Goal: Task Accomplishment & Management: Use online tool/utility

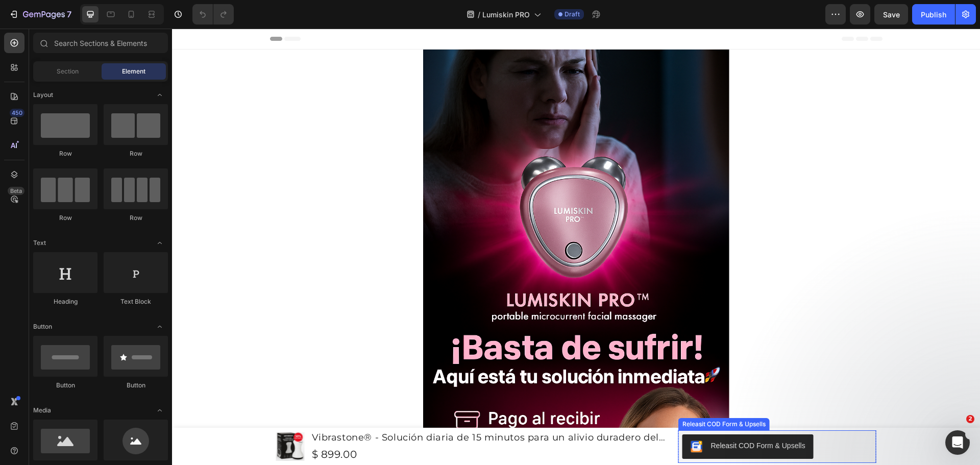
click at [742, 444] on div "Releasit COD Form & Upsells" at bounding box center [758, 446] width 94 height 11
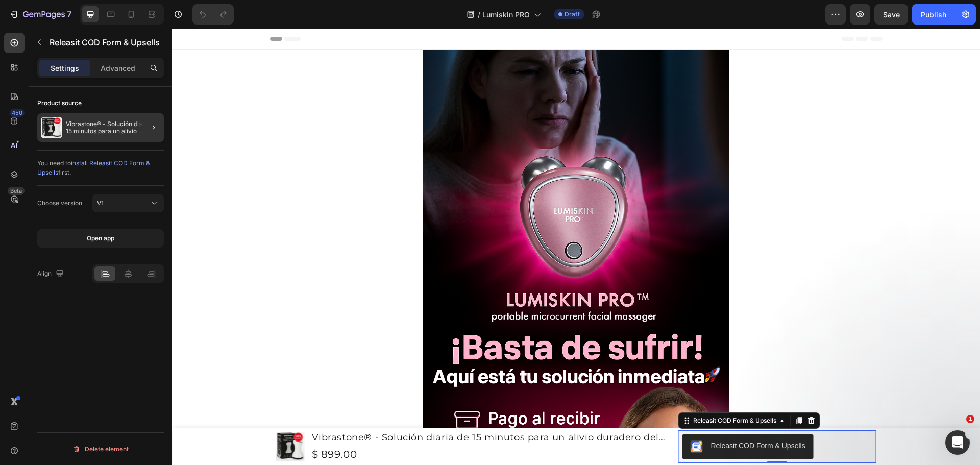
click at [110, 135] on div "Vibrastone® - Solución diaria de 15 minutos para un alivio duradero del dolor n…" at bounding box center [100, 127] width 127 height 29
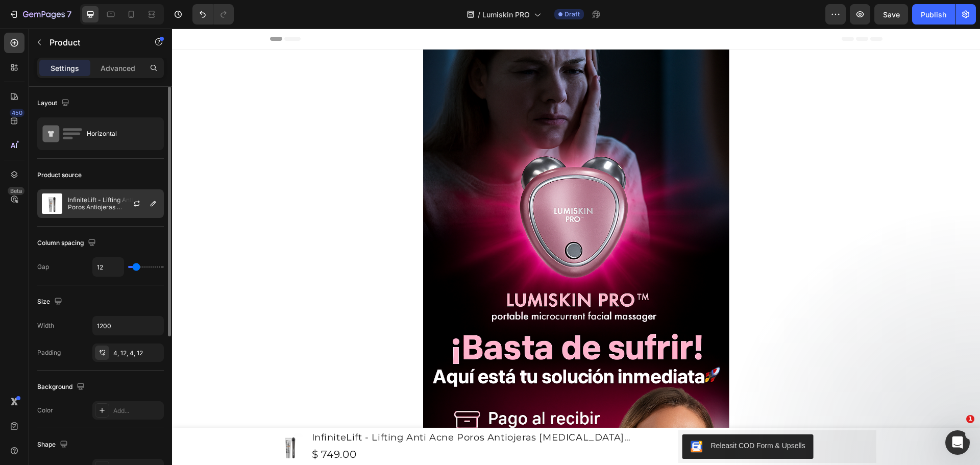
click at [107, 211] on div "InfiniteLift - Lifting Anti Acne Poros Antiojeras Botox Rejuvenescedor Viral" at bounding box center [100, 203] width 127 height 29
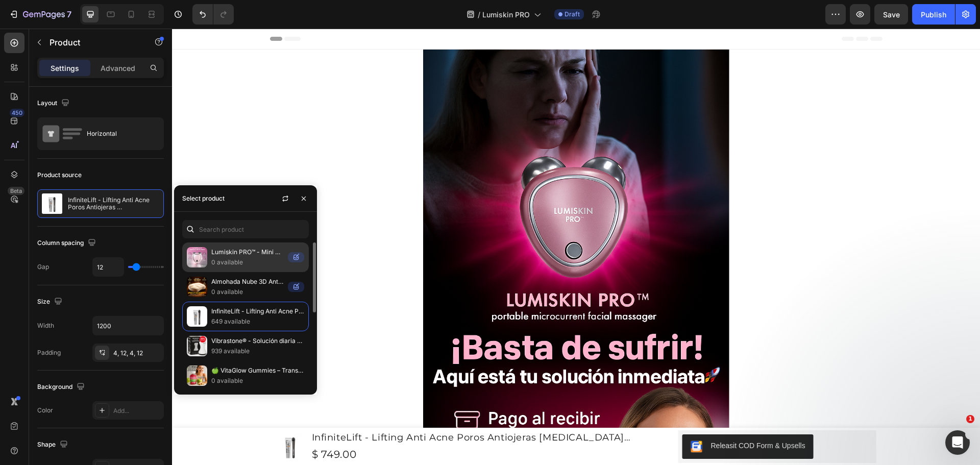
click at [248, 256] on p "Lumiskin PRO™ - Mini masajeador facial portátil" at bounding box center [247, 252] width 73 height 10
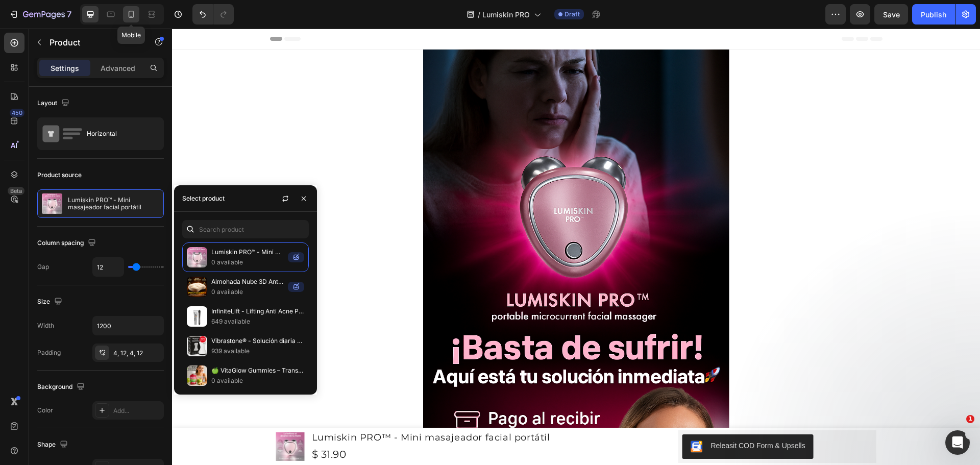
click at [129, 16] on icon at bounding box center [132, 14] width 6 height 7
type input "0"
type input "100%"
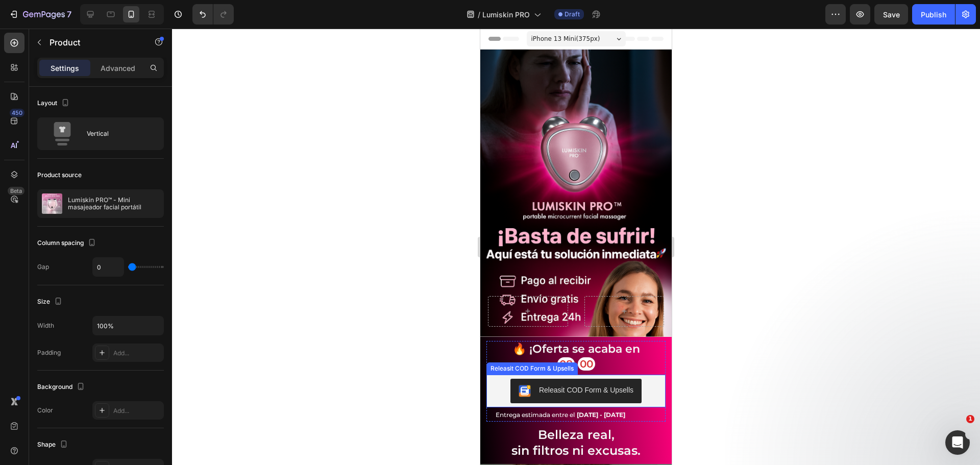
click at [560, 388] on button "Releasit COD Form & Upsells" at bounding box center [576, 391] width 131 height 25
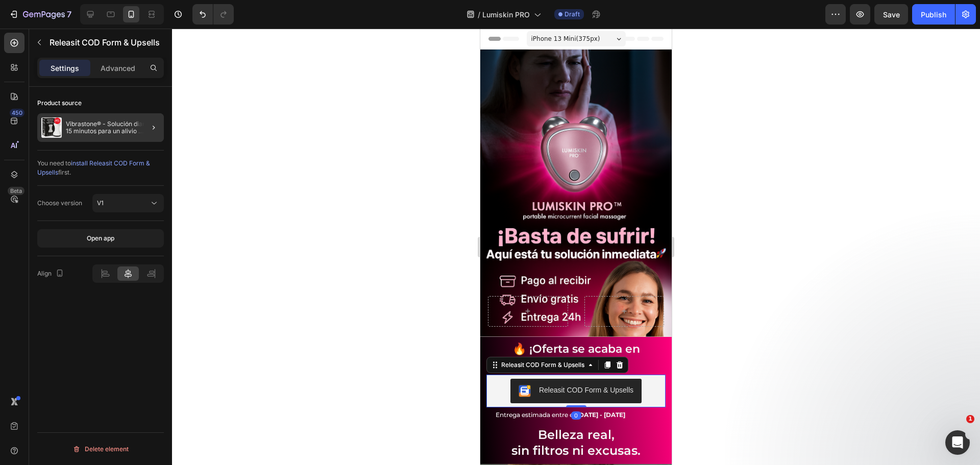
click at [93, 123] on p "Vibrastone® - Solución diaria de 15 minutos para un alivio duradero del dolor n…" at bounding box center [113, 128] width 94 height 14
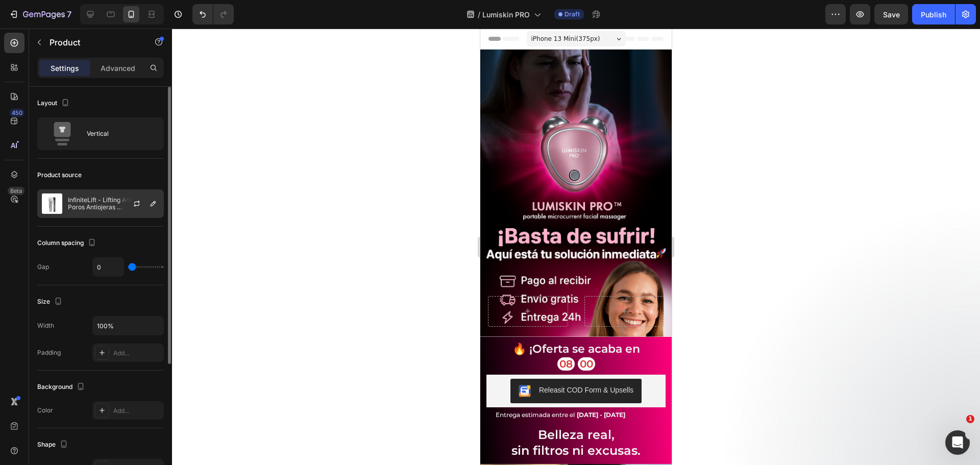
click at [117, 210] on p "InfiniteLift - Lifting Anti Acne Poros Antiojeras Botox Rejuvenescedor Viral" at bounding box center [113, 204] width 91 height 14
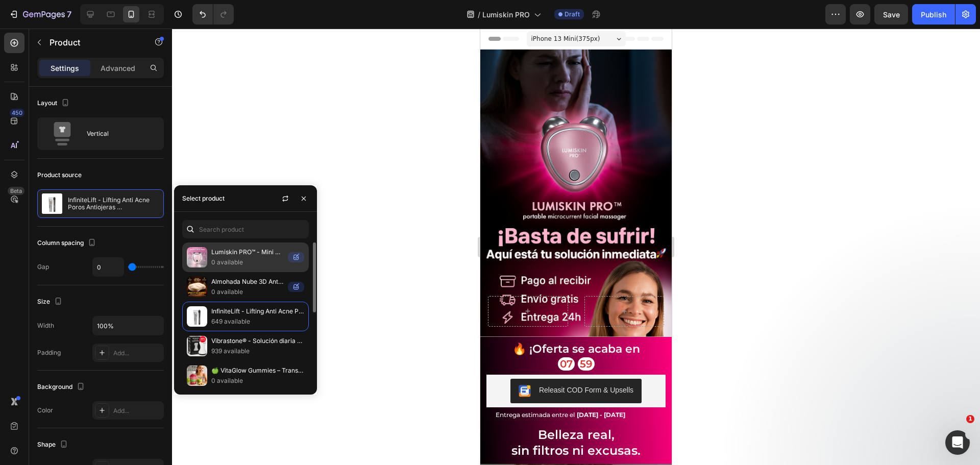
click at [240, 253] on p "Lumiskin PRO™ - Mini masajeador facial portátil" at bounding box center [247, 252] width 73 height 10
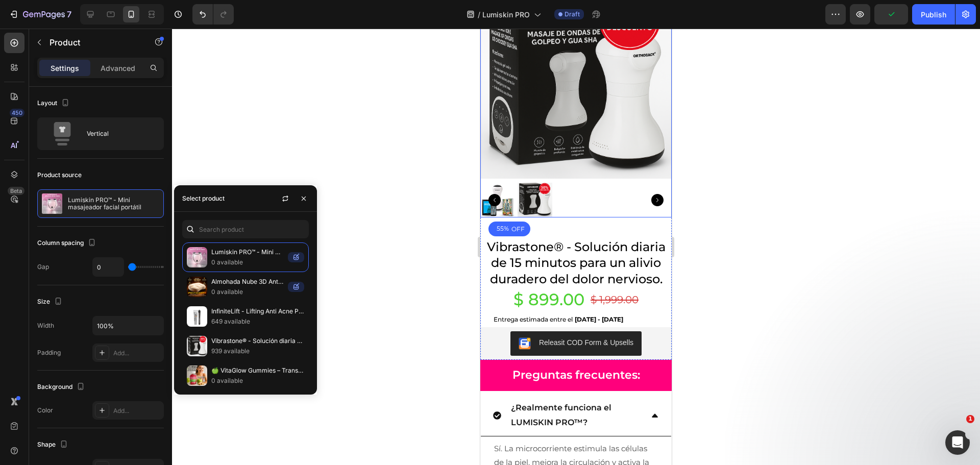
scroll to position [2563, 0]
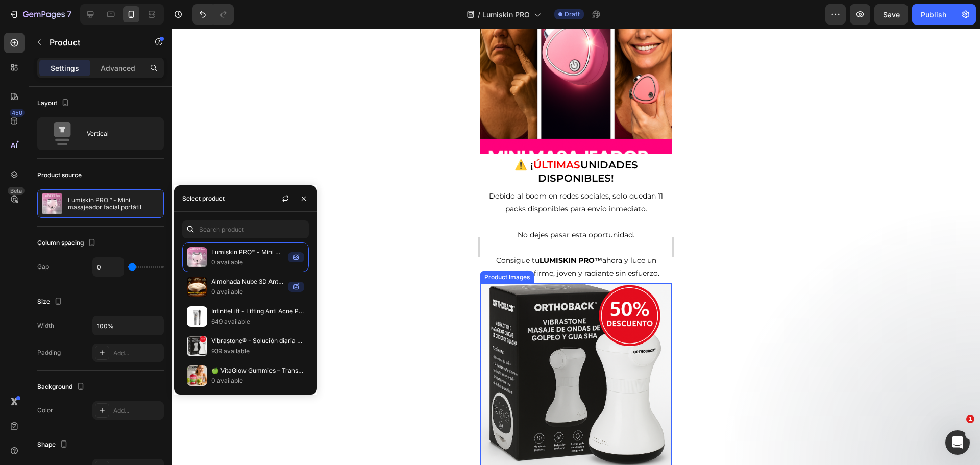
drag, startPoint x: 562, startPoint y: 312, endPoint x: 484, endPoint y: 295, distance: 79.4
click at [562, 312] on img at bounding box center [575, 378] width 191 height 191
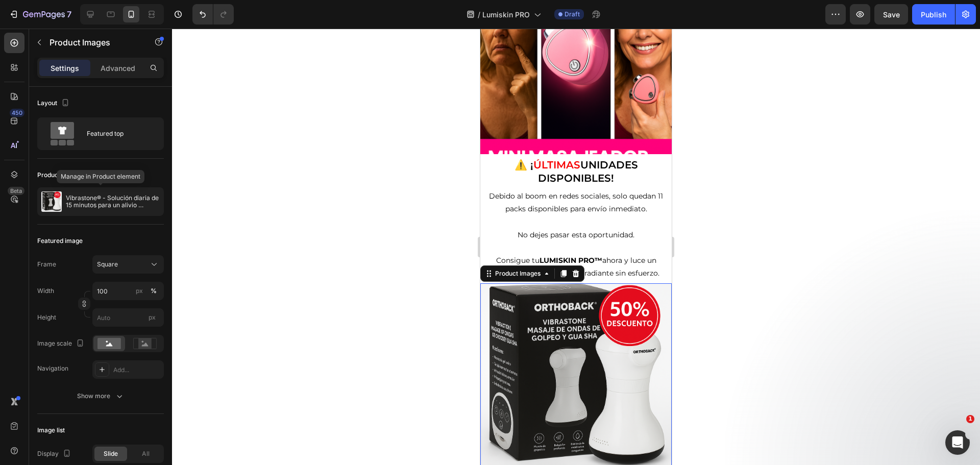
click at [104, 212] on div "Vibrastone® - Solución diaria de 15 minutos para un alivio duradero del dolor n…" at bounding box center [100, 201] width 127 height 29
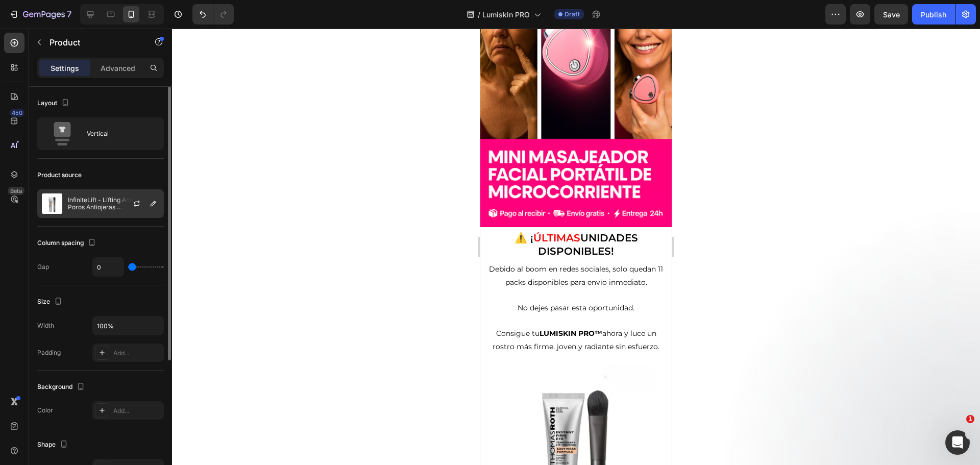
click at [122, 212] on div at bounding box center [140, 204] width 45 height 28
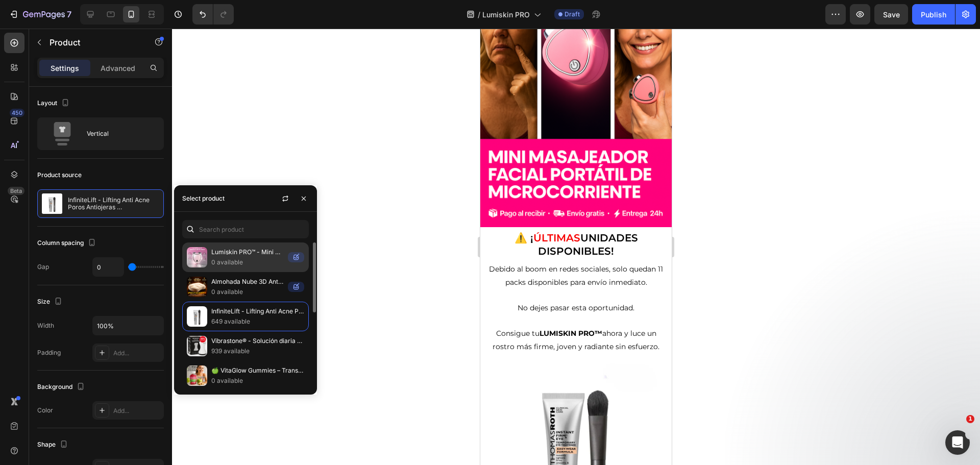
click at [225, 255] on p "Lumiskin PRO™ - Mini masajeador facial portátil" at bounding box center [247, 252] width 73 height 10
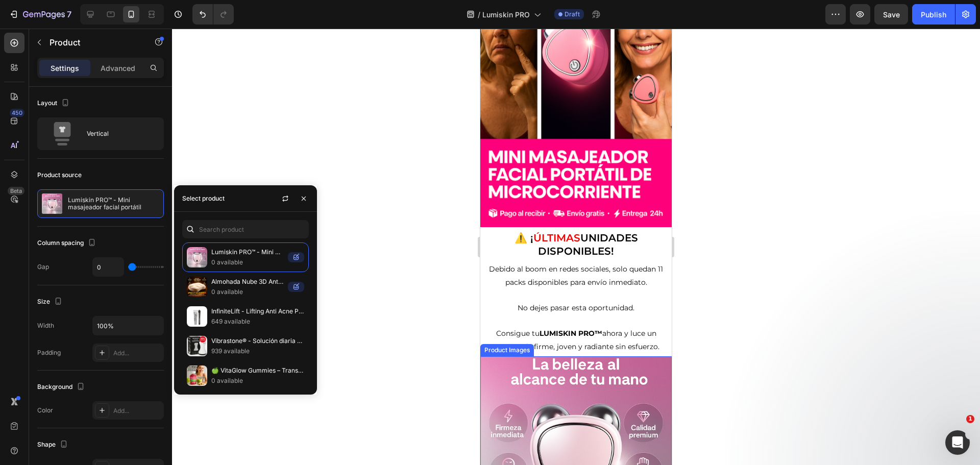
click at [560, 356] on img at bounding box center [575, 451] width 191 height 191
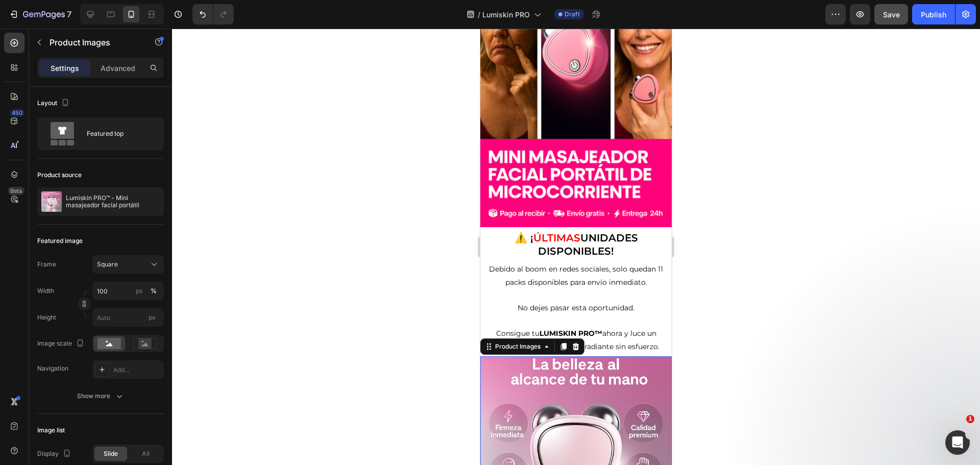
click at [890, 21] on button "Save" at bounding box center [892, 14] width 34 height 20
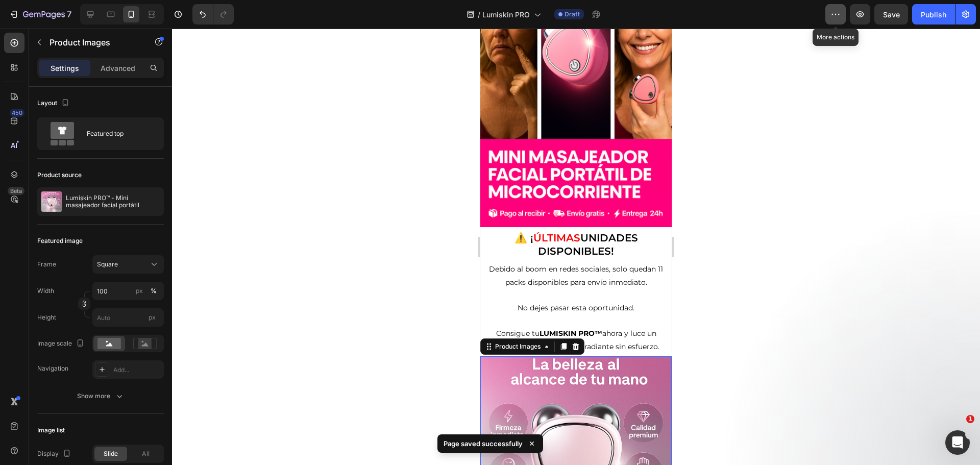
click at [838, 13] on icon "button" at bounding box center [836, 14] width 10 height 10
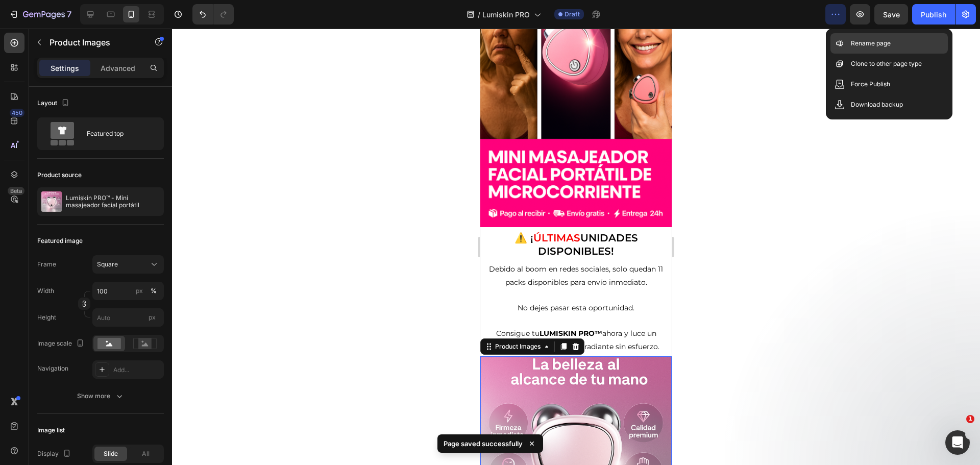
click at [860, 46] on p "Rename page" at bounding box center [871, 43] width 40 height 10
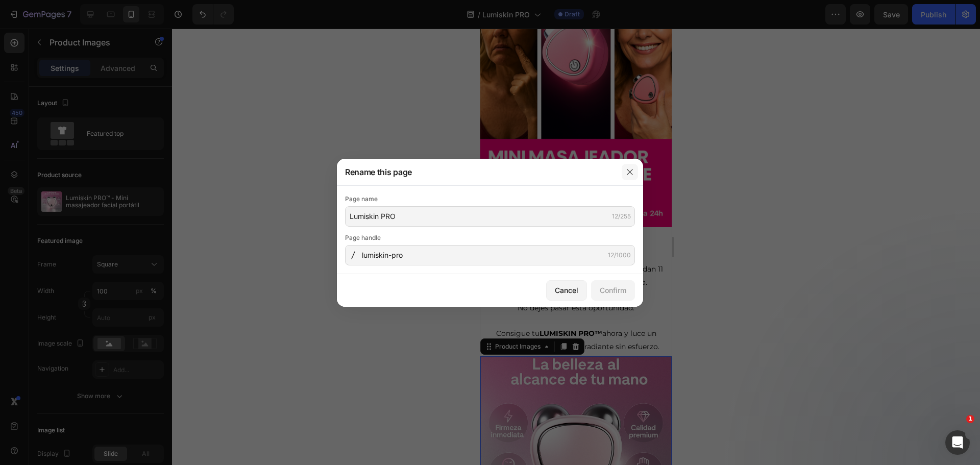
click at [633, 169] on icon "button" at bounding box center [630, 172] width 6 height 6
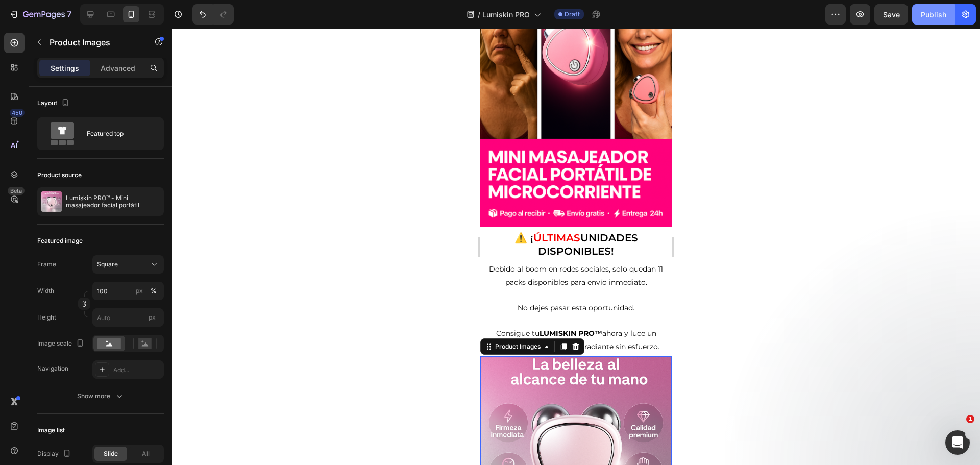
click at [931, 19] on div "Publish" at bounding box center [934, 14] width 26 height 11
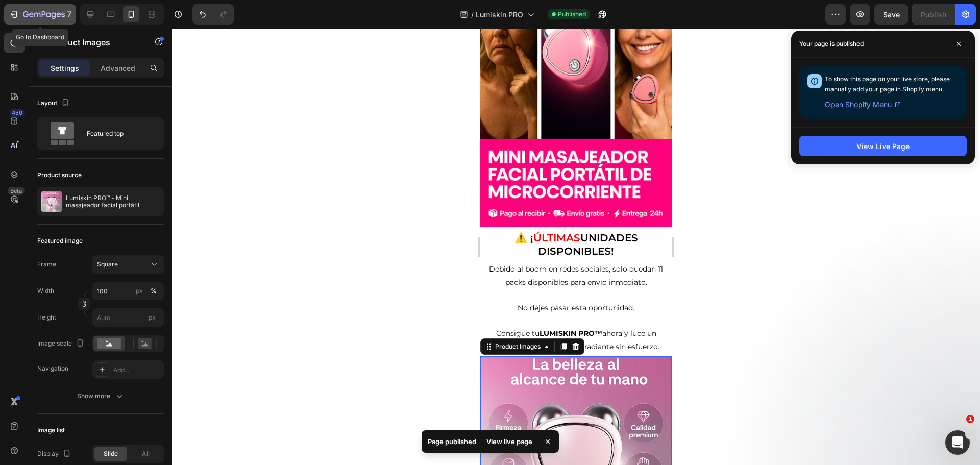
click at [35, 13] on icon "button" at bounding box center [44, 15] width 42 height 9
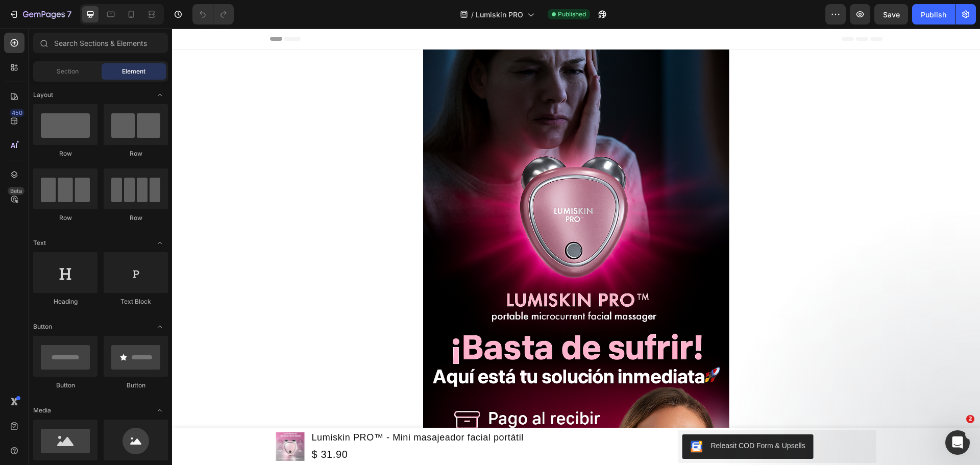
click at [133, 14] on icon at bounding box center [131, 14] width 10 height 10
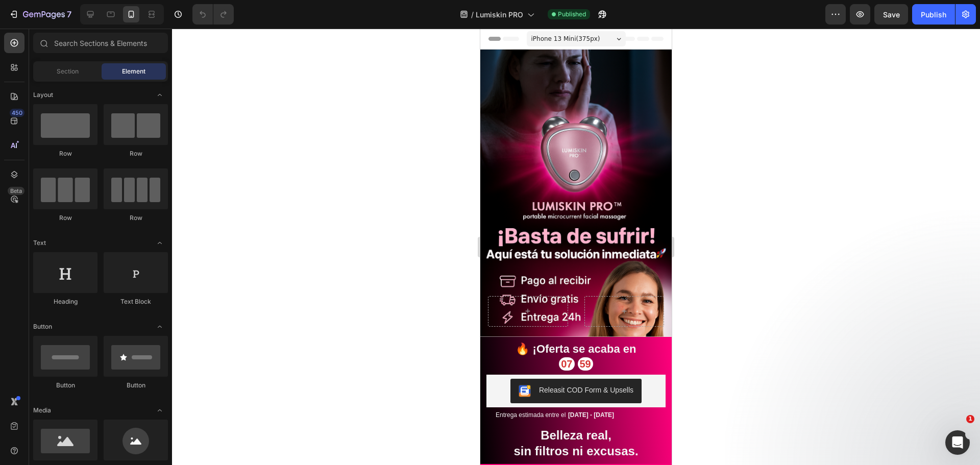
click at [497, 39] on div "Header" at bounding box center [506, 39] width 38 height 12
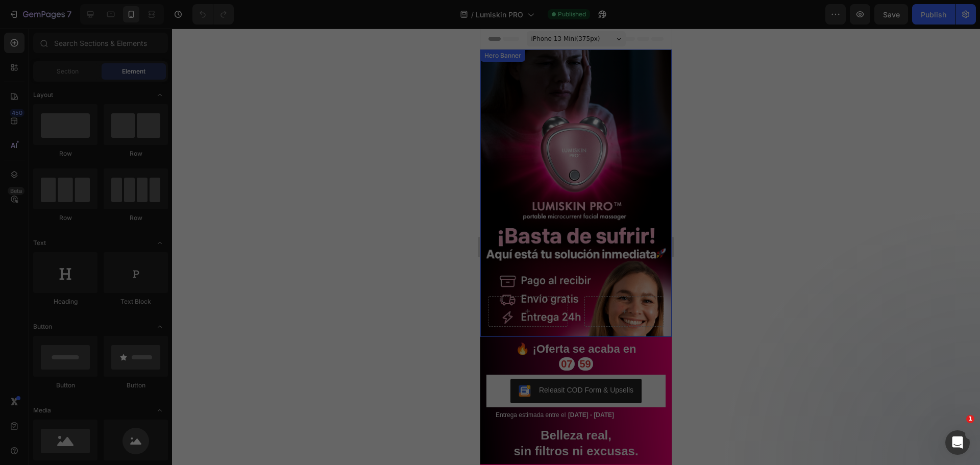
scroll to position [385, 0]
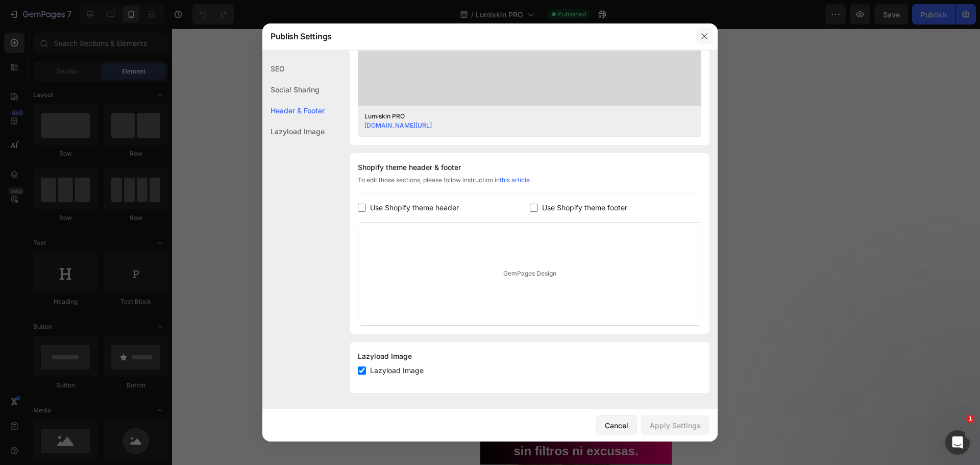
click at [702, 36] on icon "button" at bounding box center [705, 36] width 8 height 8
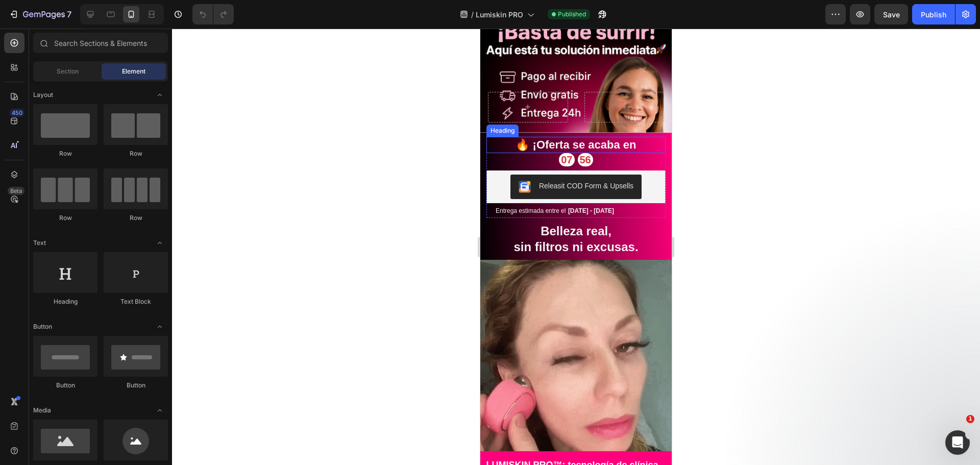
scroll to position [102, 0]
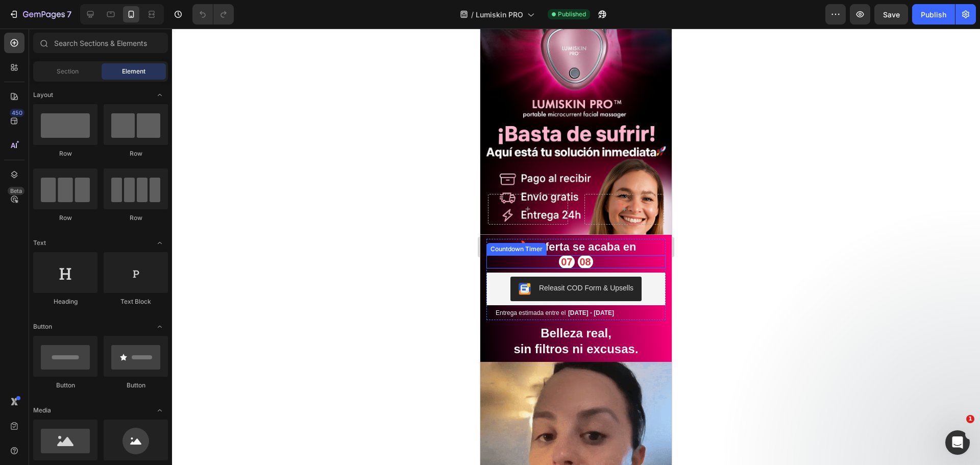
click at [547, 255] on div "07 08" at bounding box center [576, 261] width 179 height 13
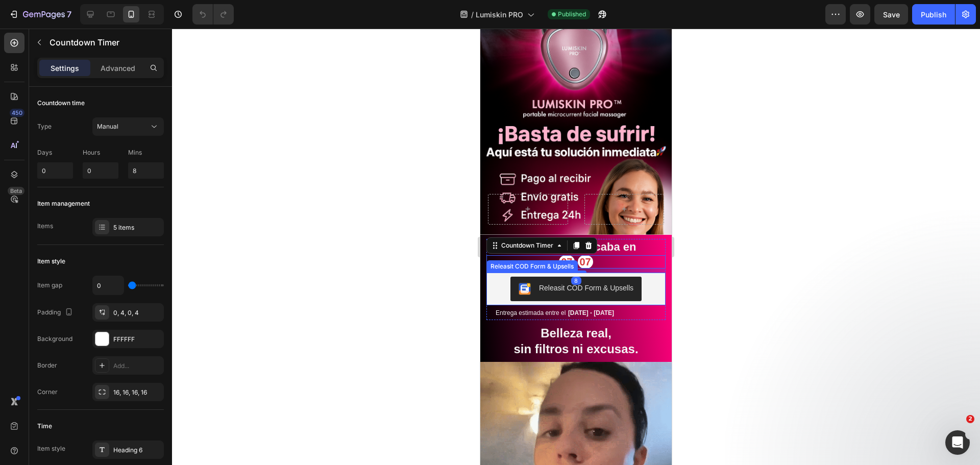
click at [565, 283] on div "Releasit COD Form & Upsells" at bounding box center [586, 288] width 94 height 11
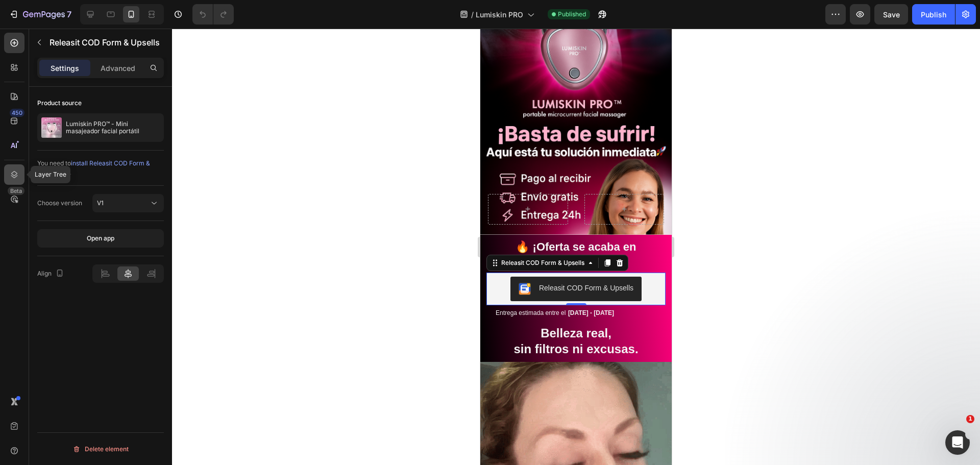
click at [13, 166] on div at bounding box center [14, 174] width 20 height 20
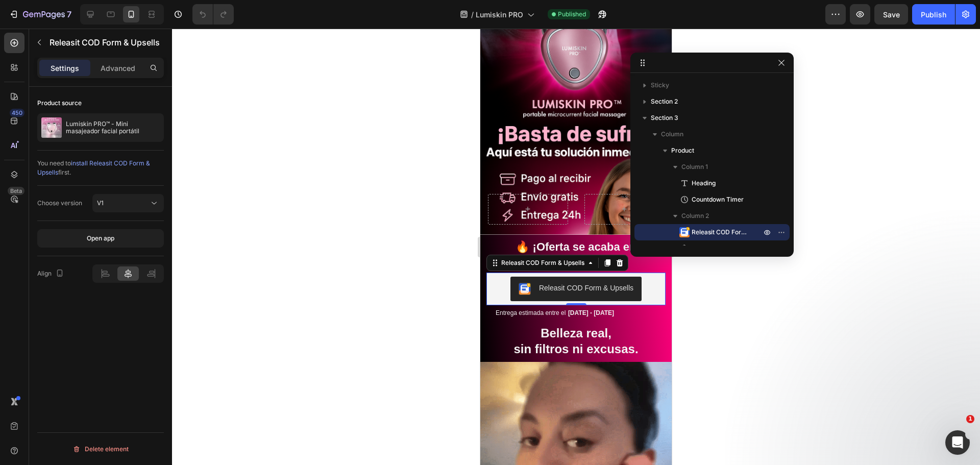
click at [766, 232] on icon "button" at bounding box center [767, 232] width 8 height 8
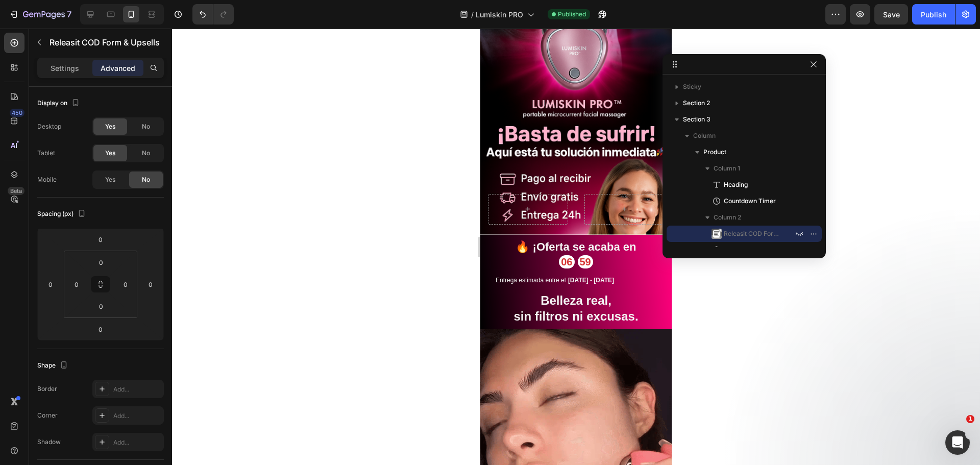
drag, startPoint x: 715, startPoint y: 61, endPoint x: 820, endPoint y: 65, distance: 105.3
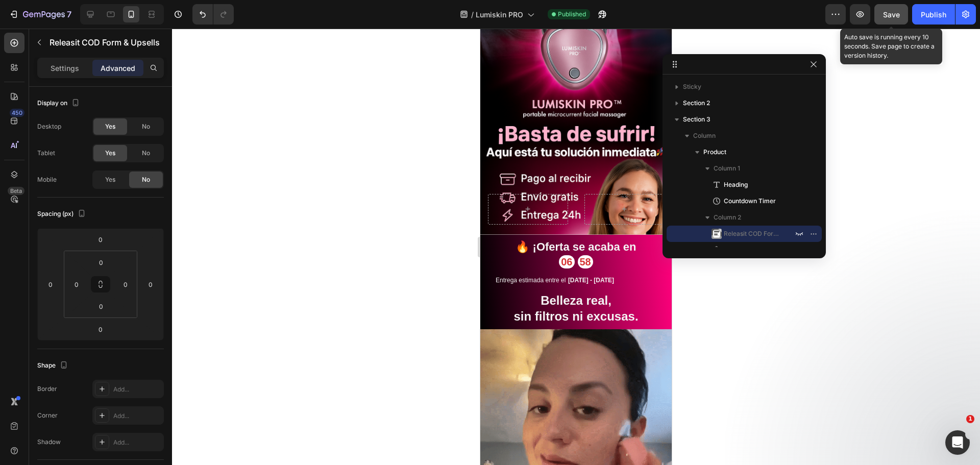
click at [890, 21] on button "Save" at bounding box center [892, 14] width 34 height 20
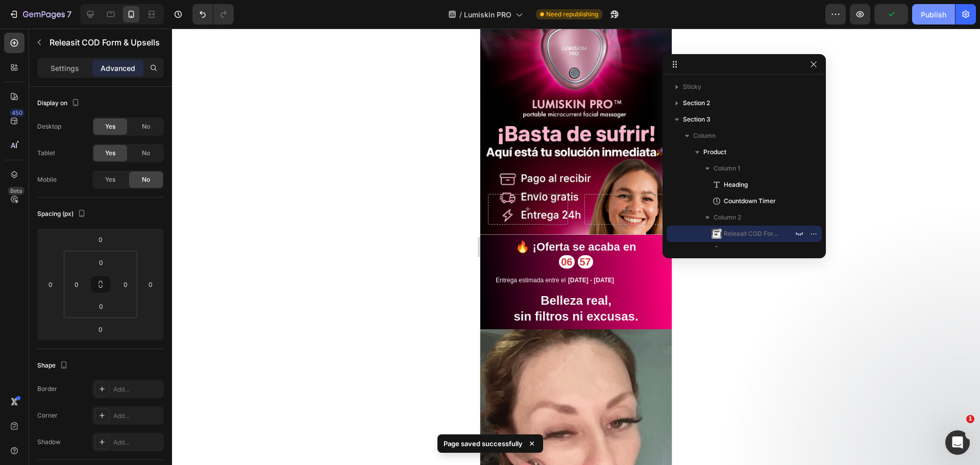
click at [934, 13] on div "Publish" at bounding box center [934, 14] width 26 height 11
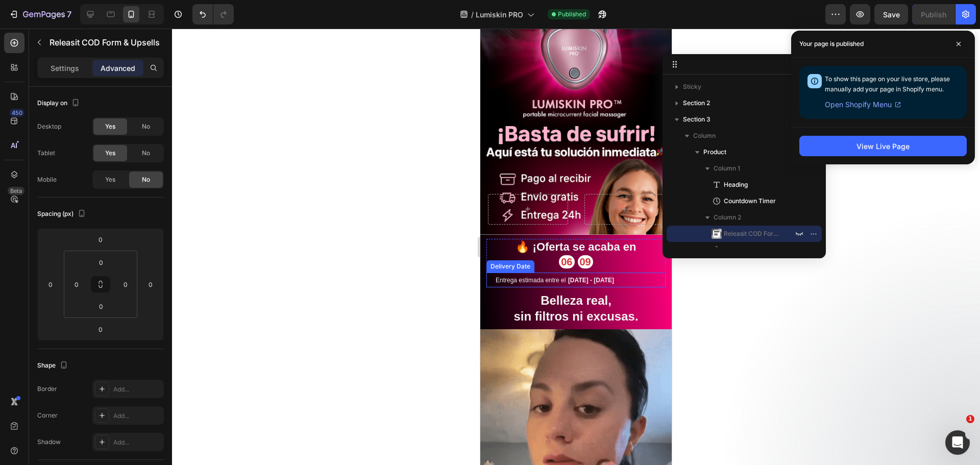
click at [541, 277] on span "Entrega estimada entre el" at bounding box center [531, 280] width 70 height 7
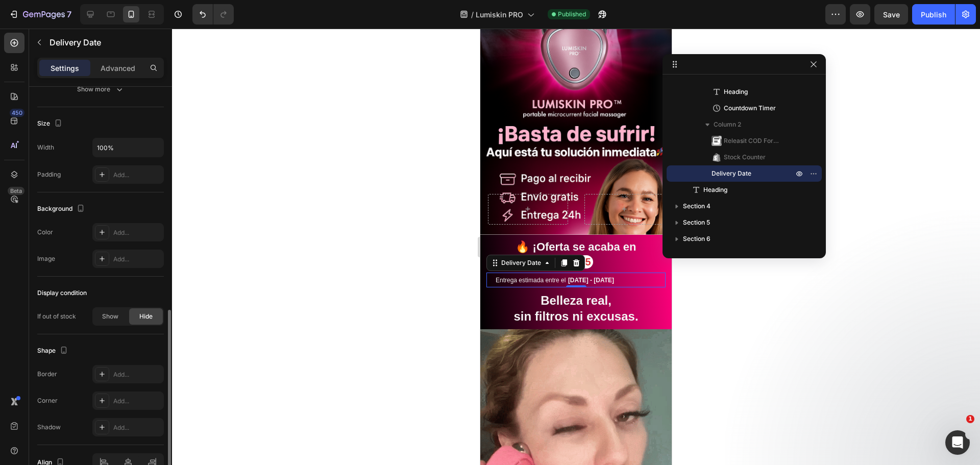
scroll to position [613, 0]
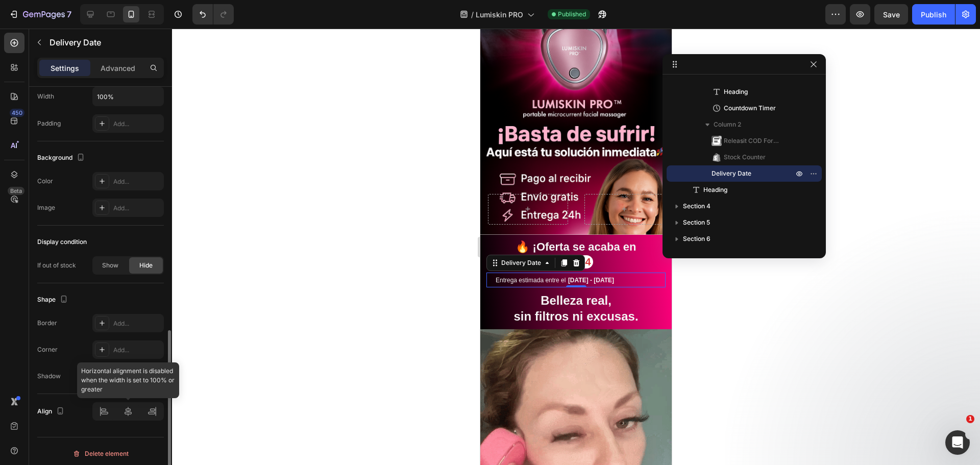
click at [131, 415] on div at bounding box center [127, 411] width 71 height 18
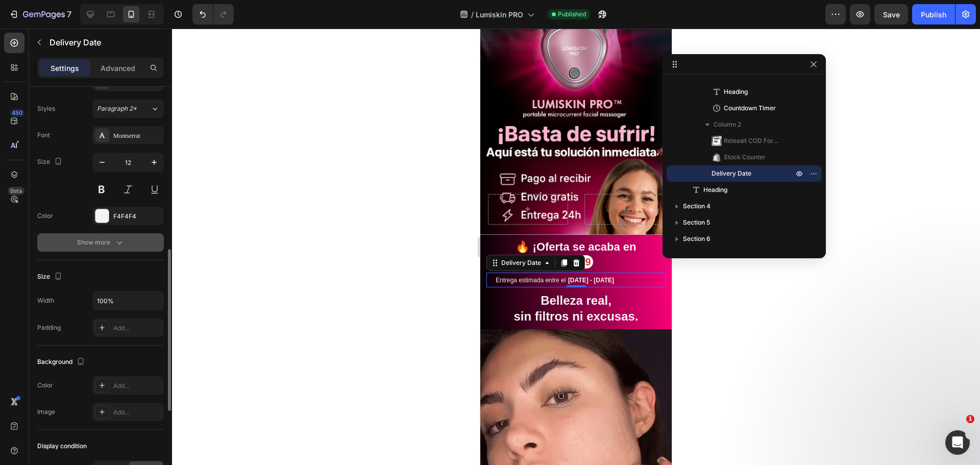
scroll to position [511, 0]
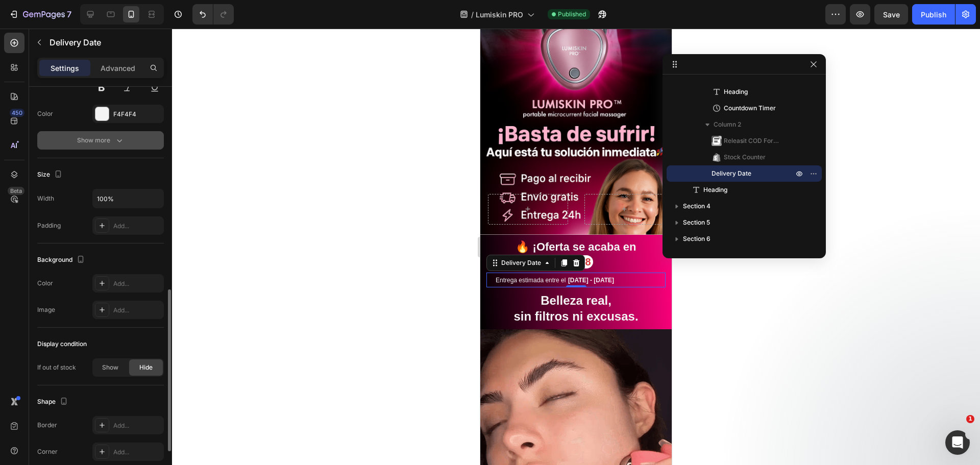
click at [79, 148] on button "Show more" at bounding box center [100, 140] width 127 height 18
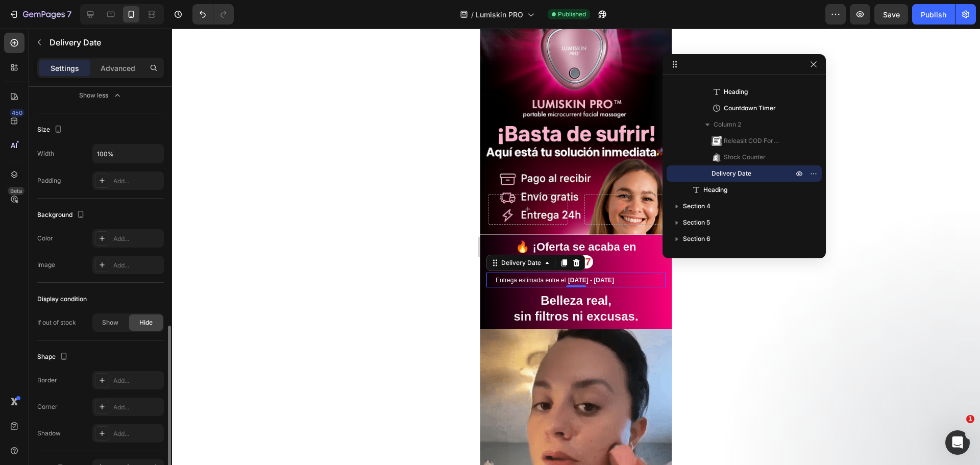
scroll to position [715, 0]
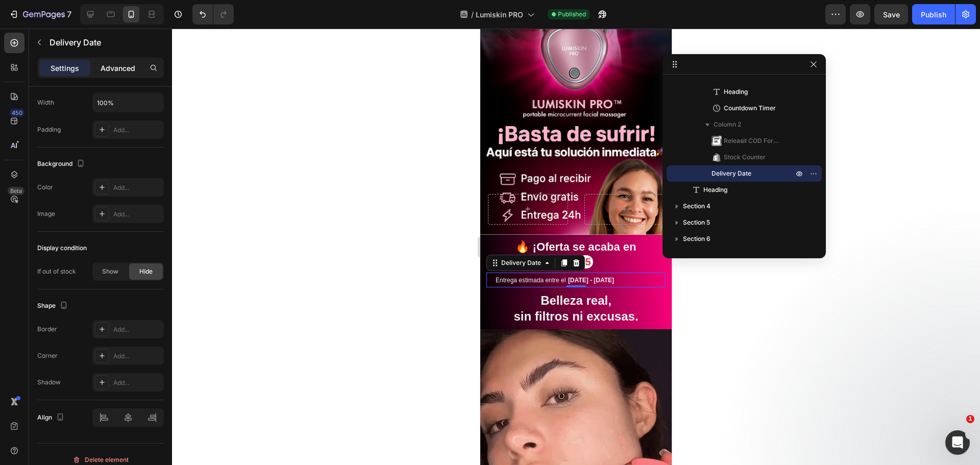
click at [118, 63] on p "Advanced" at bounding box center [118, 68] width 35 height 11
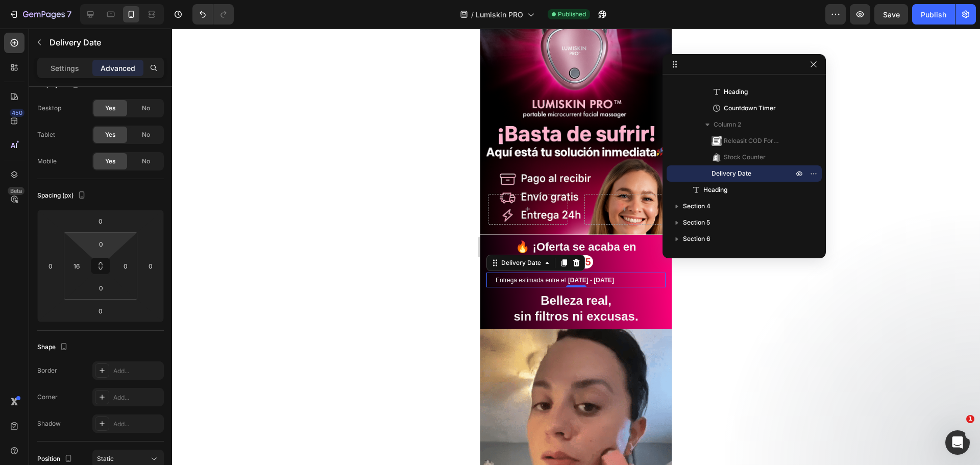
scroll to position [0, 0]
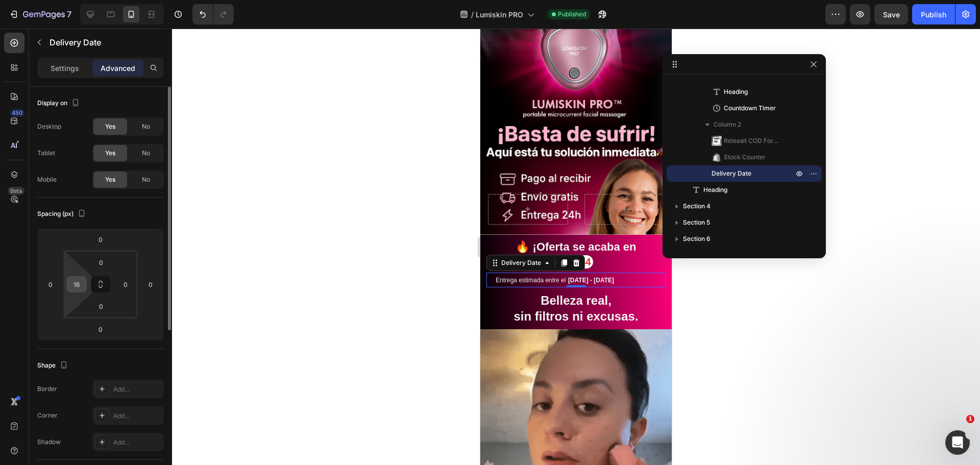
click at [79, 284] on input "16" at bounding box center [76, 284] width 15 height 15
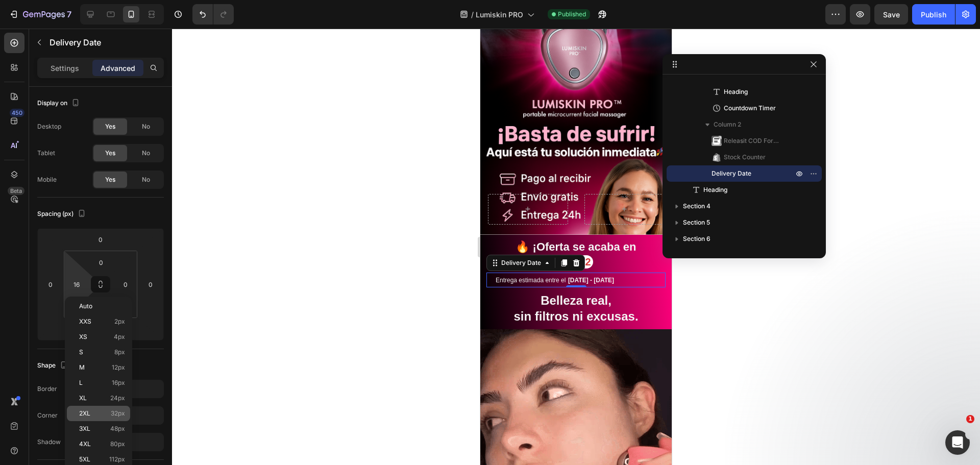
click at [94, 416] on p "2XL 32px" at bounding box center [102, 413] width 46 height 7
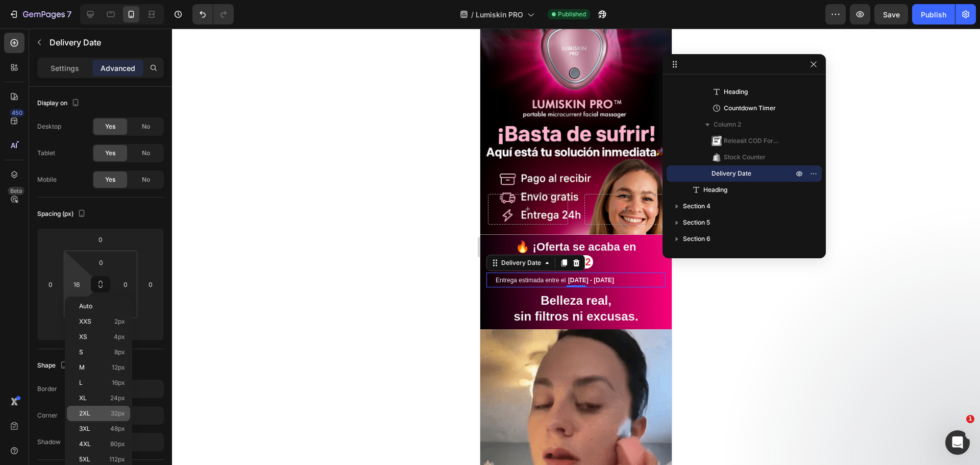
type input "32"
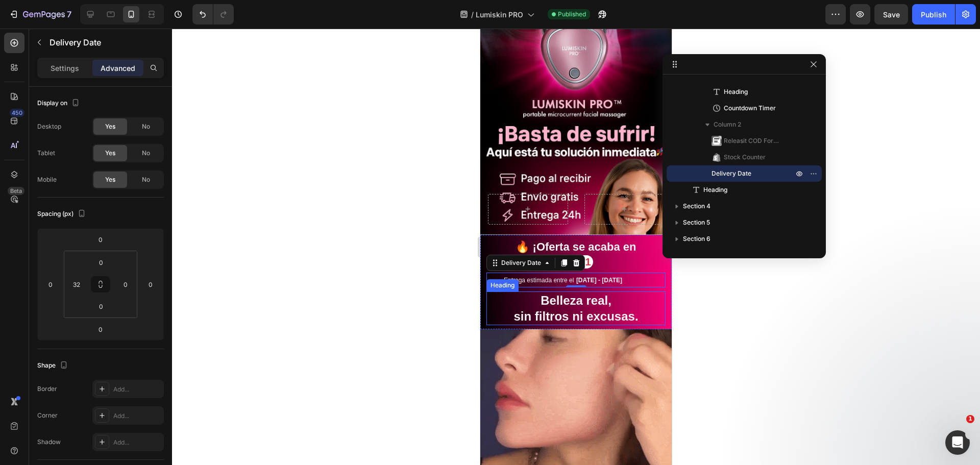
click at [532, 299] on h2 "Belleza real, sin filtros ni excusas." at bounding box center [576, 309] width 179 height 34
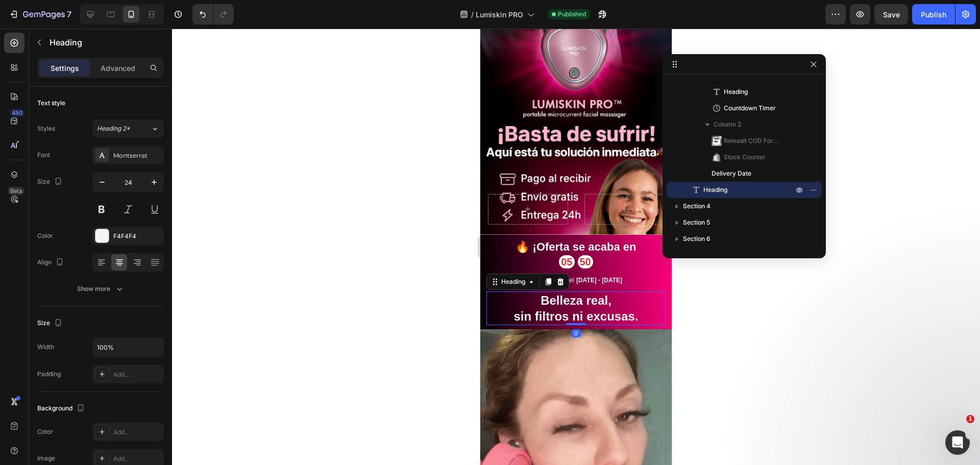
click at [616, 296] on h2 "Belleza real, sin filtros ni excusas." at bounding box center [576, 309] width 179 height 34
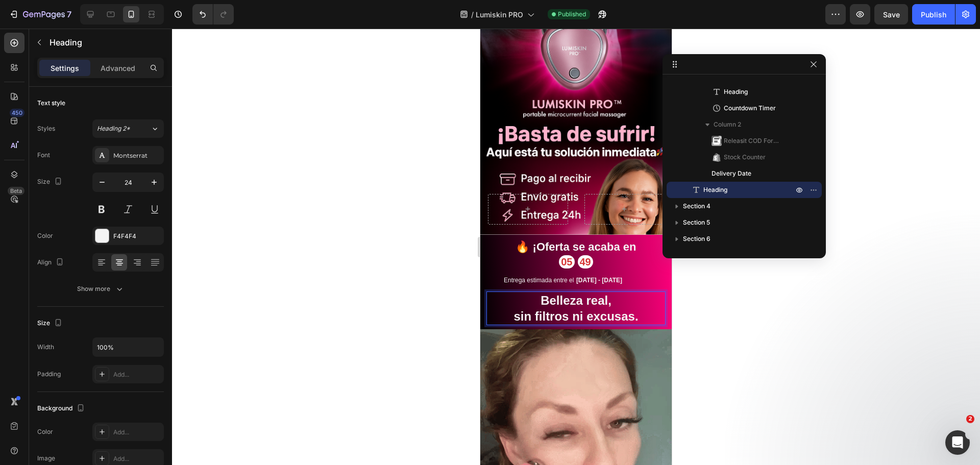
click at [506, 306] on p "Belleza real, sin filtros ni excusas." at bounding box center [576, 309] width 177 height 32
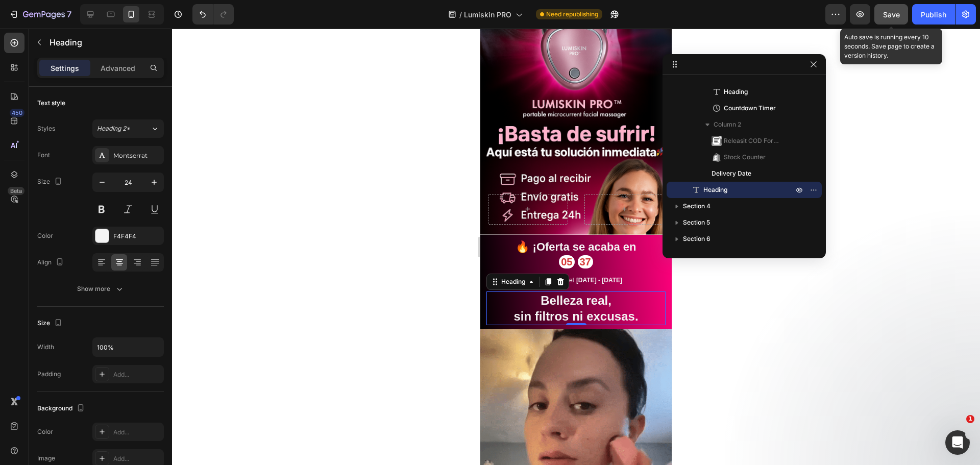
click at [896, 14] on span "Save" at bounding box center [891, 14] width 17 height 9
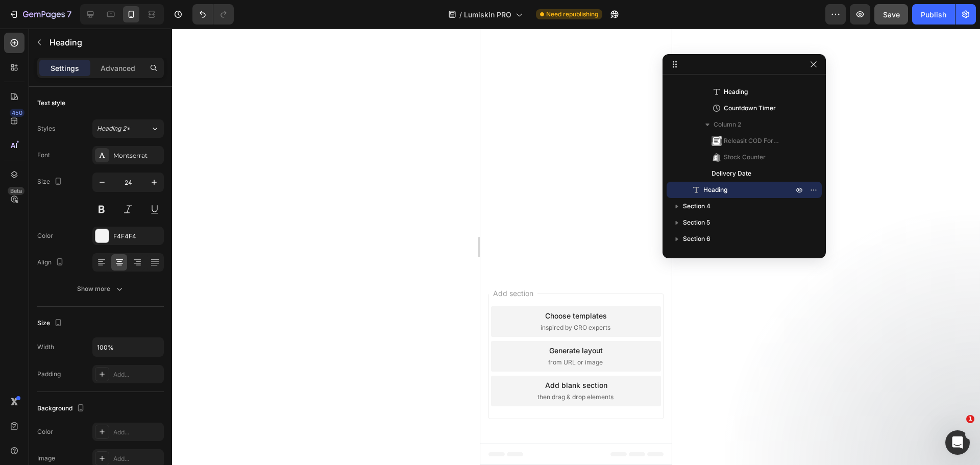
scroll to position [1889, 0]
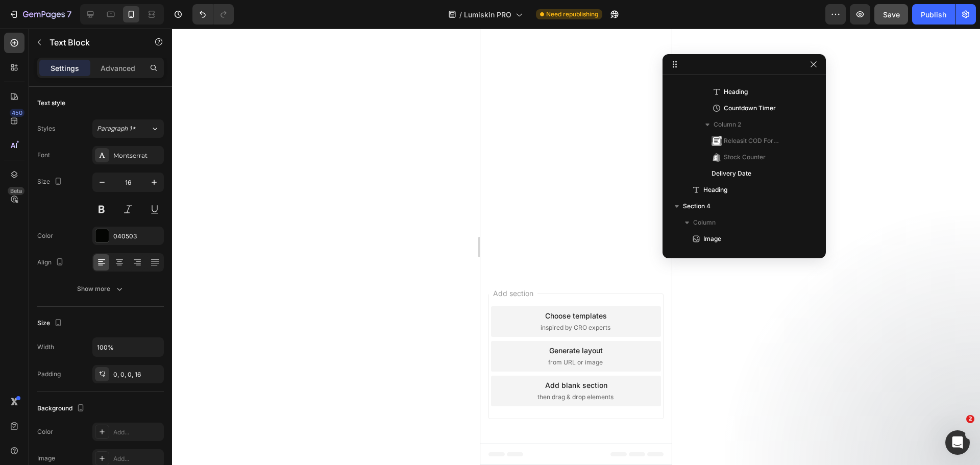
scroll to position [471, 0]
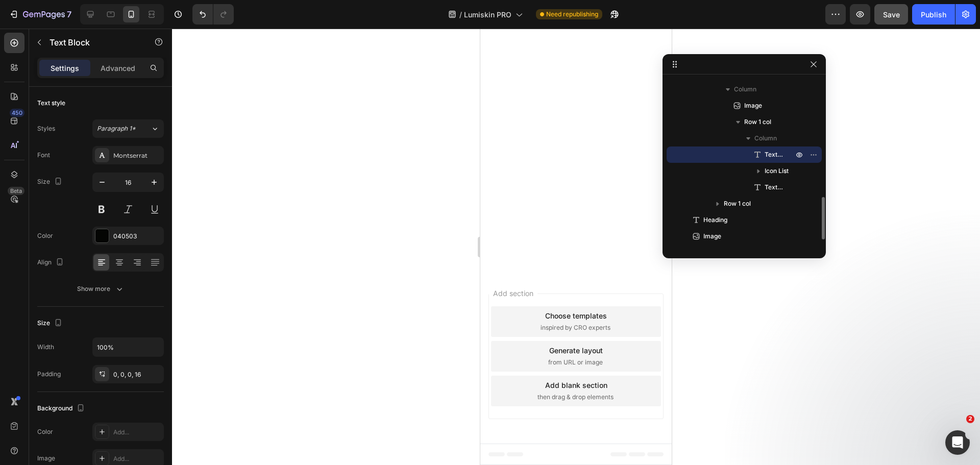
drag, startPoint x: 606, startPoint y: 152, endPoint x: 651, endPoint y: 154, distance: 45.0
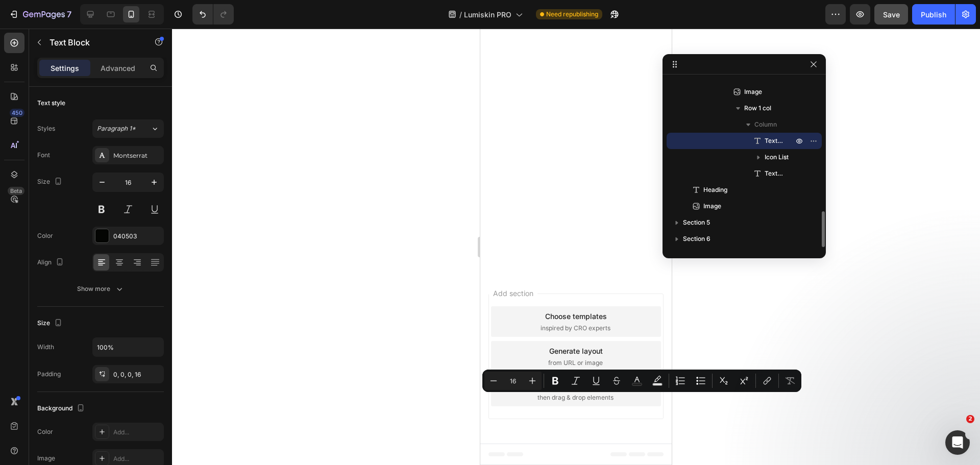
drag, startPoint x: 597, startPoint y: 401, endPoint x: 617, endPoint y: 400, distance: 19.9
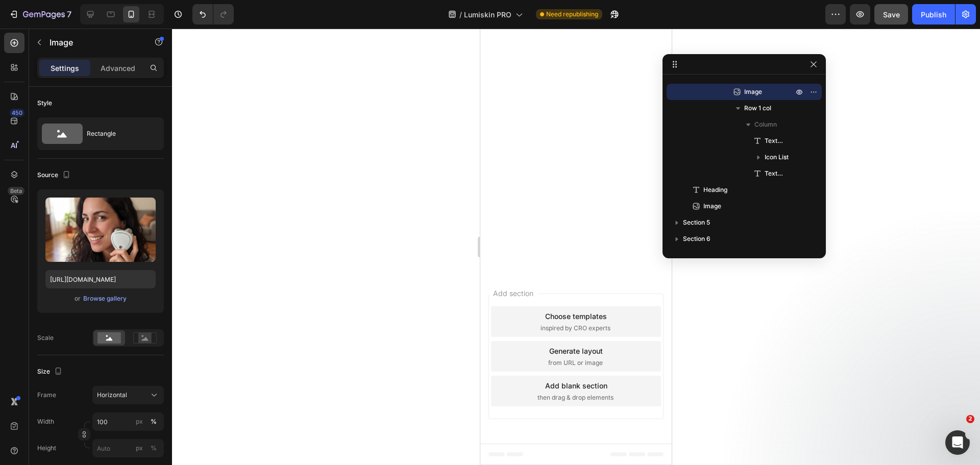
scroll to position [1685, 0]
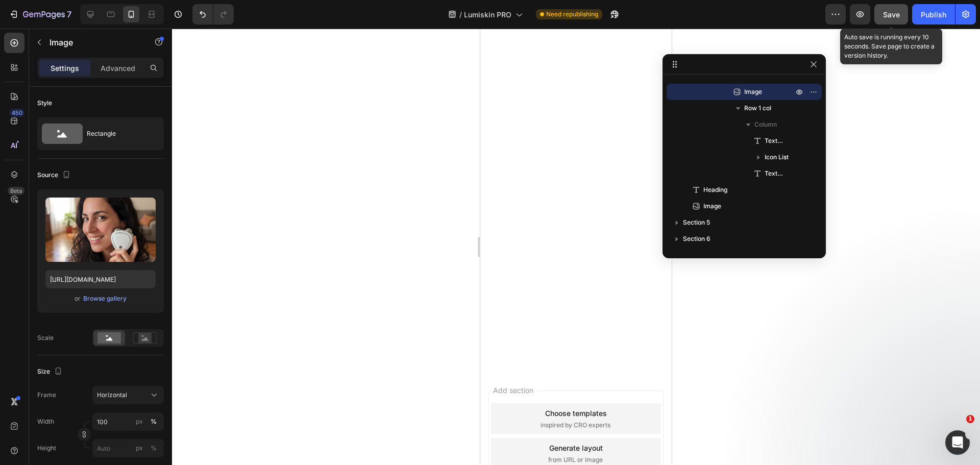
click at [889, 15] on span "Save" at bounding box center [891, 14] width 17 height 9
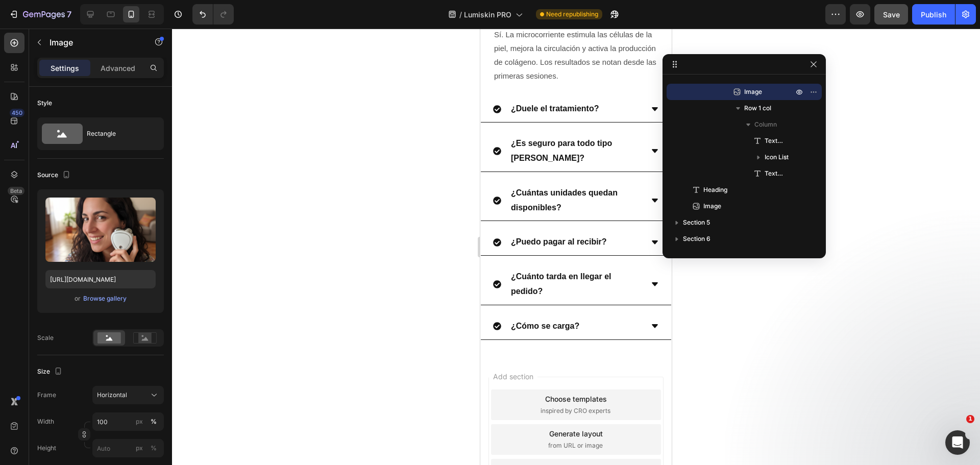
scroll to position [2910, 0]
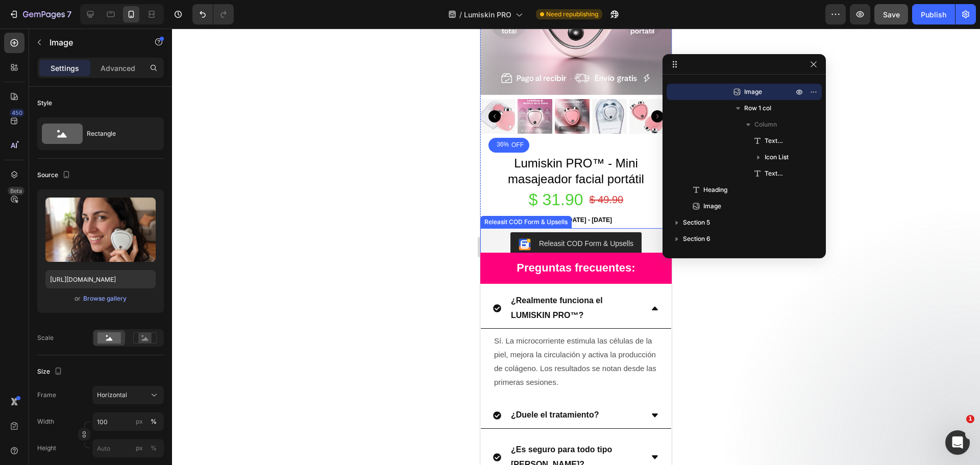
click at [603, 216] on span "[DATE] - [DATE]" at bounding box center [589, 219] width 46 height 7
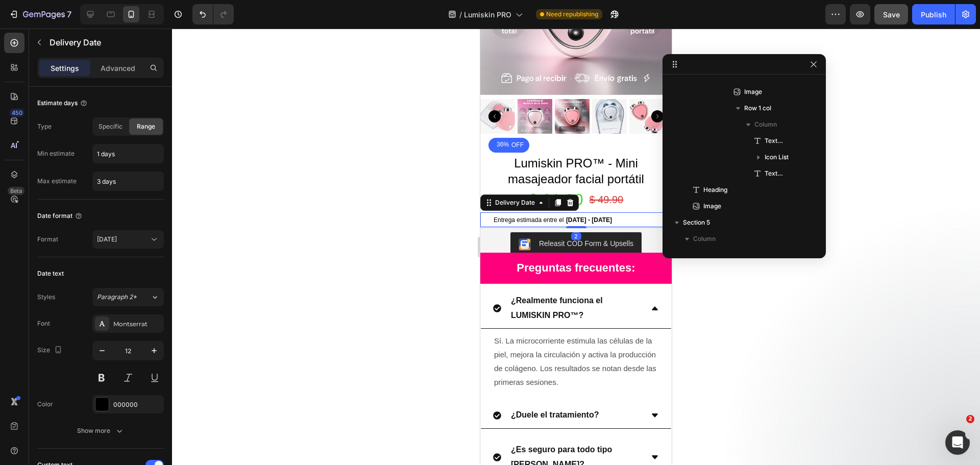
scroll to position [812, 0]
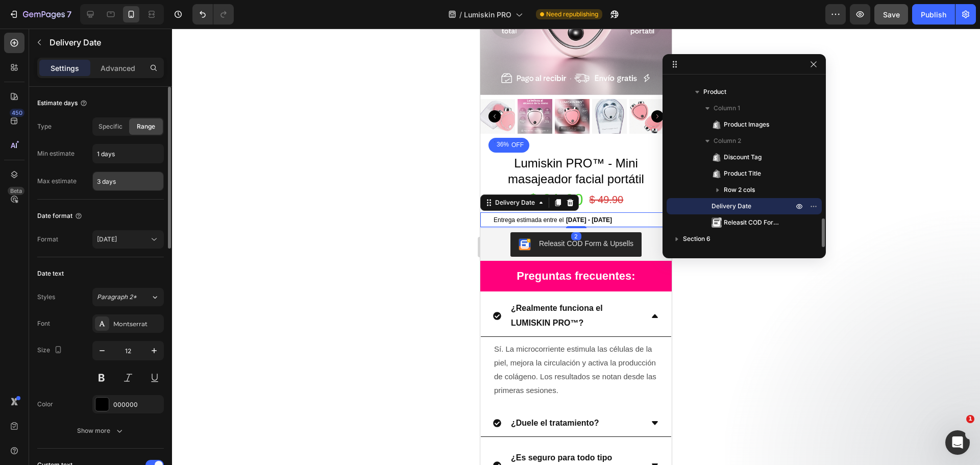
click at [129, 188] on input "3 days" at bounding box center [128, 181] width 70 height 18
type input "5 days"
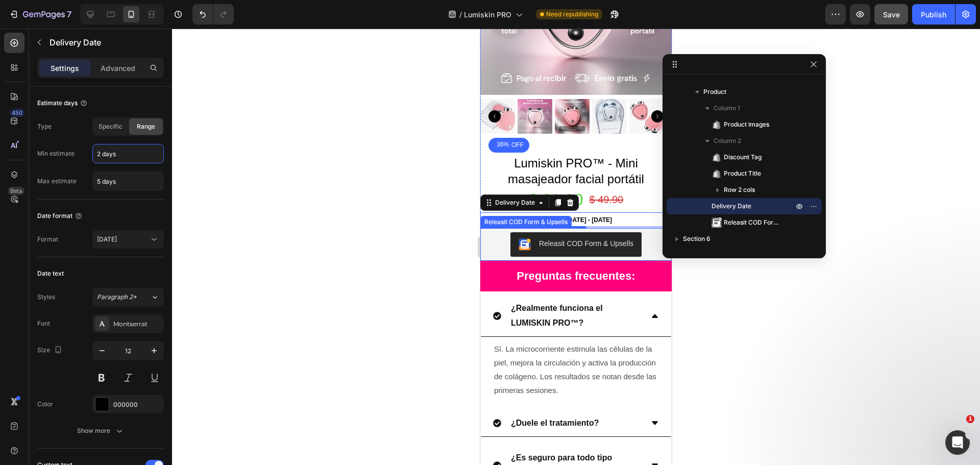
type input "2 days"
click at [545, 216] on span "Entrega estimada entre el" at bounding box center [529, 219] width 70 height 7
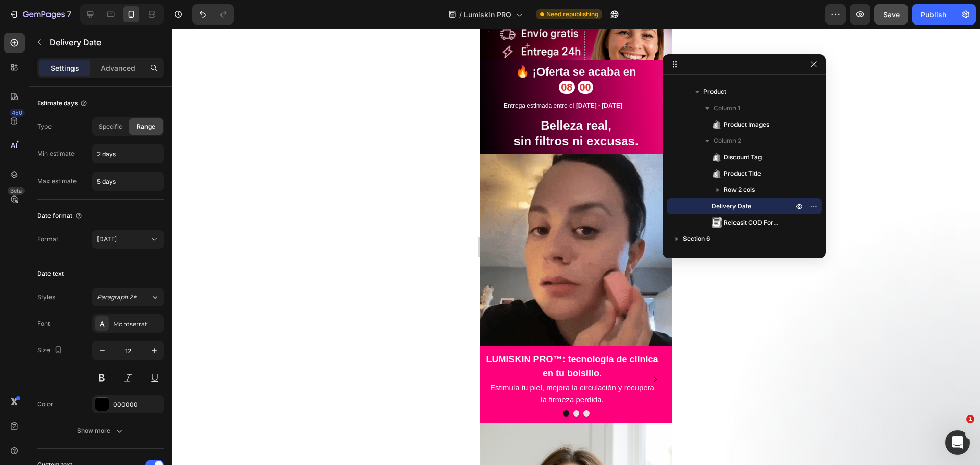
scroll to position [61, 0]
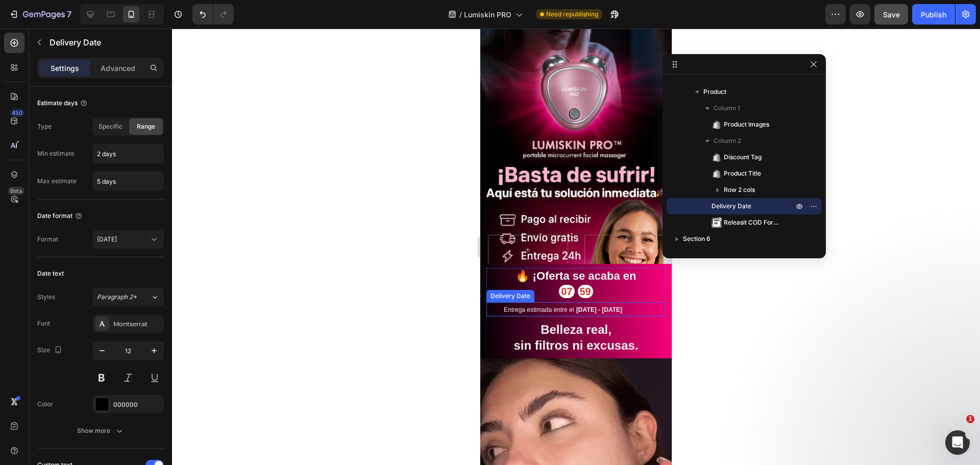
click at [559, 312] on span "Entrega estimada entre el" at bounding box center [539, 309] width 70 height 7
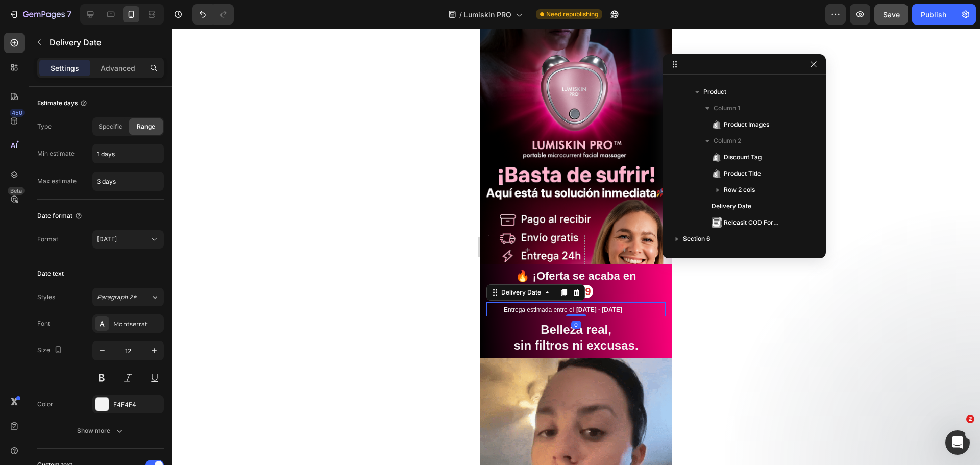
scroll to position [112, 0]
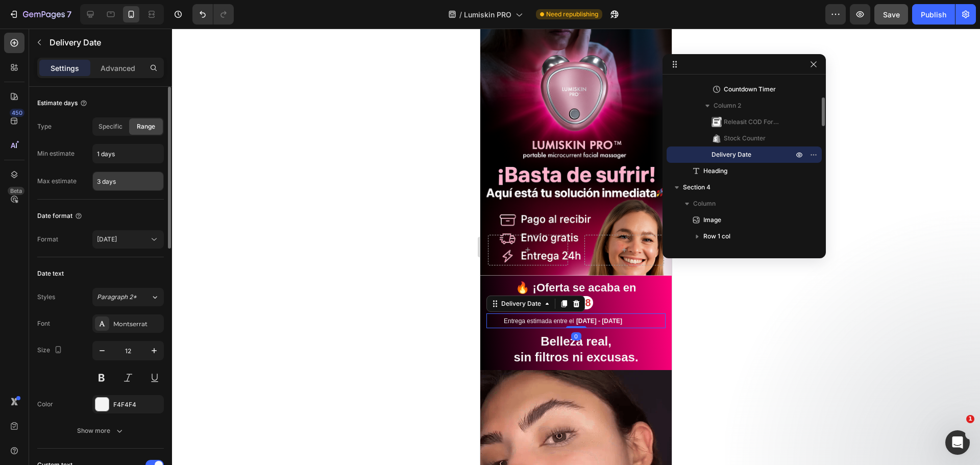
drag, startPoint x: 94, startPoint y: 153, endPoint x: 108, endPoint y: 178, distance: 28.1
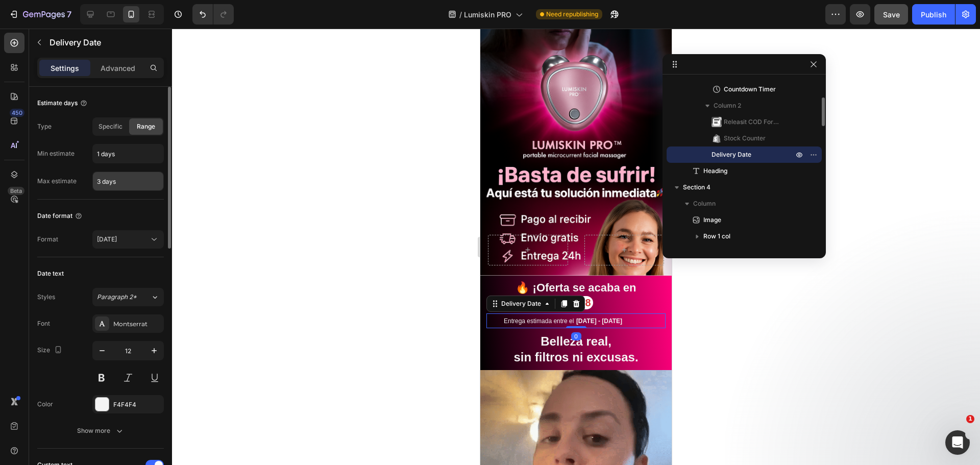
click at [87, 155] on div "Min estimate 1 days" at bounding box center [100, 153] width 127 height 19
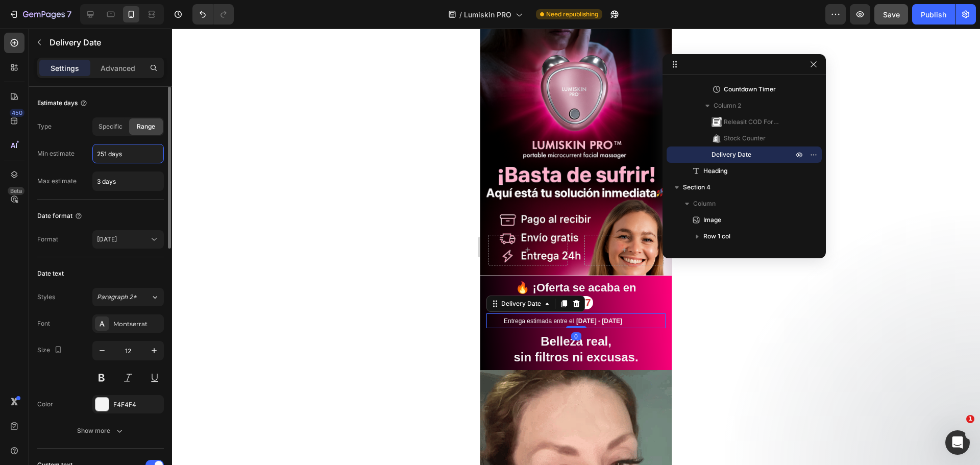
drag, startPoint x: 134, startPoint y: 159, endPoint x: 94, endPoint y: 161, distance: 40.4
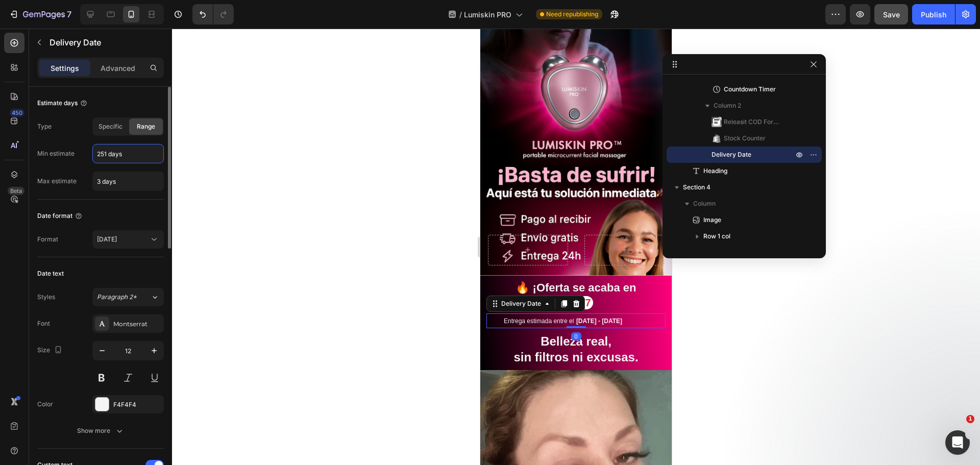
click at [94, 161] on input "251 days" at bounding box center [128, 153] width 70 height 18
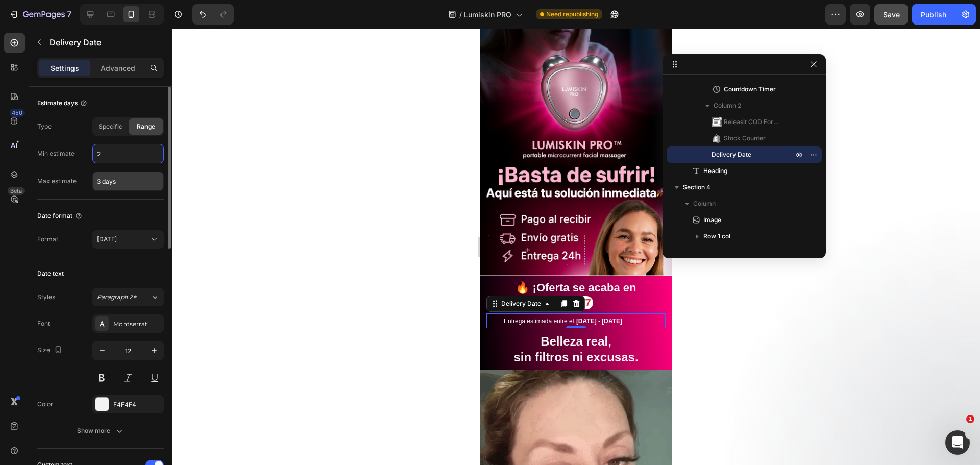
type input "2 days"
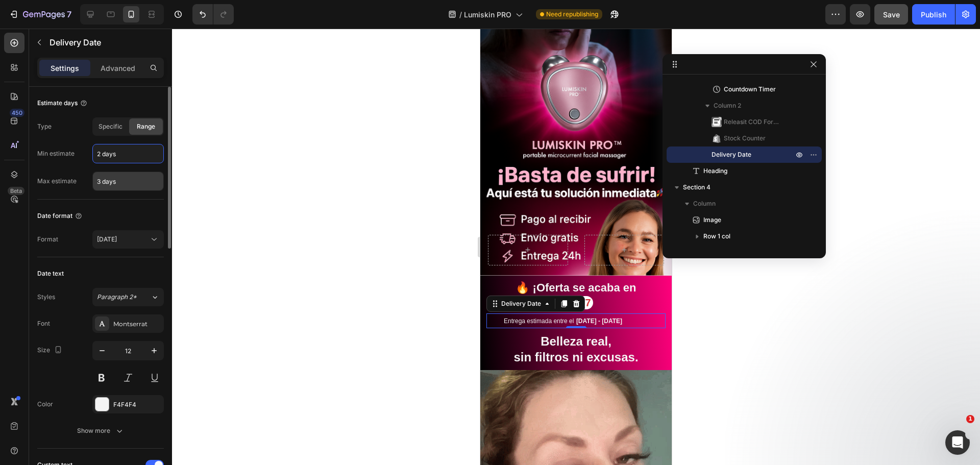
click at [129, 182] on input "3 days" at bounding box center [128, 181] width 70 height 18
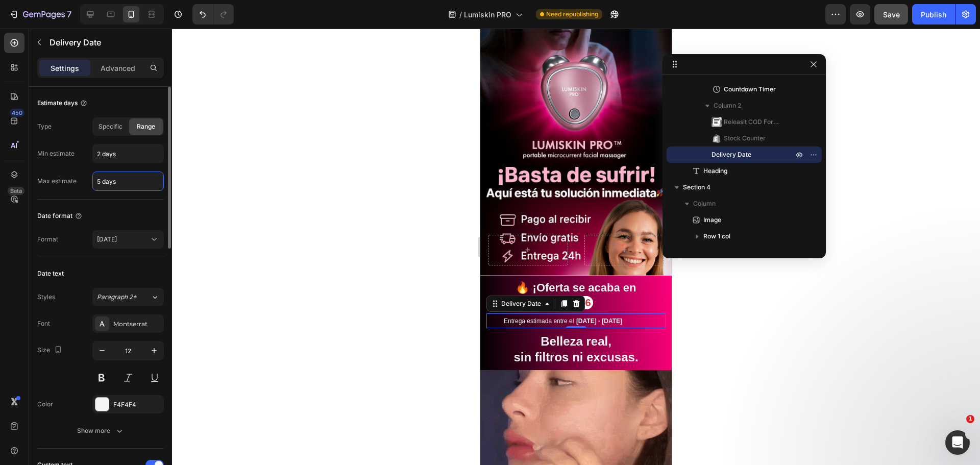
type input "5 days"
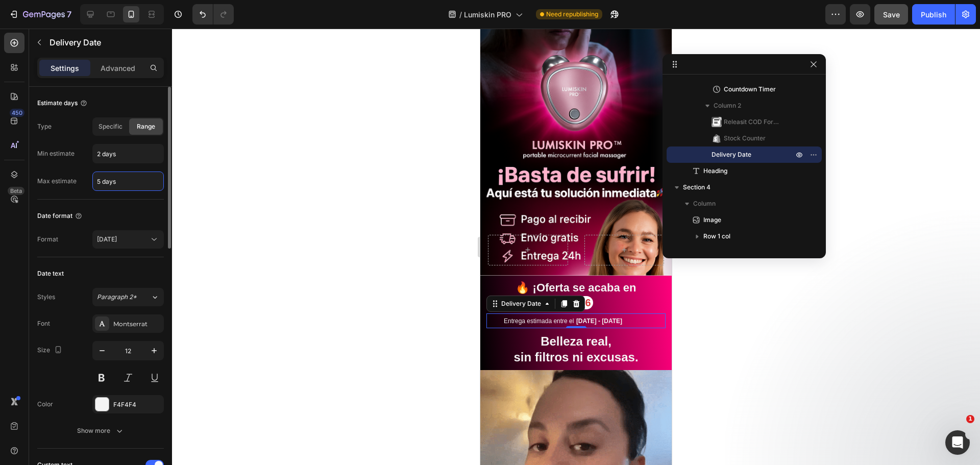
click at [133, 201] on div "Date format Format [DATE]" at bounding box center [100, 229] width 127 height 58
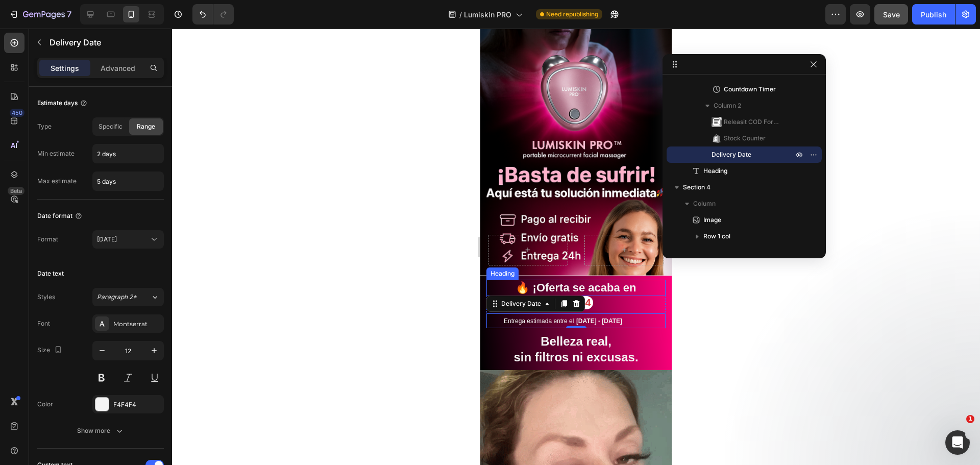
click at [561, 280] on h2 "🔥 ¡Oferta se acaba en" at bounding box center [576, 288] width 179 height 17
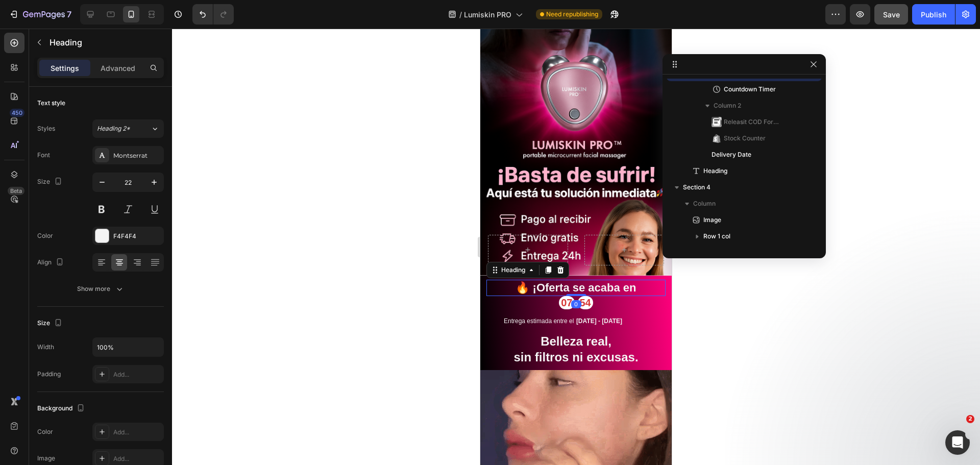
scroll to position [30, 0]
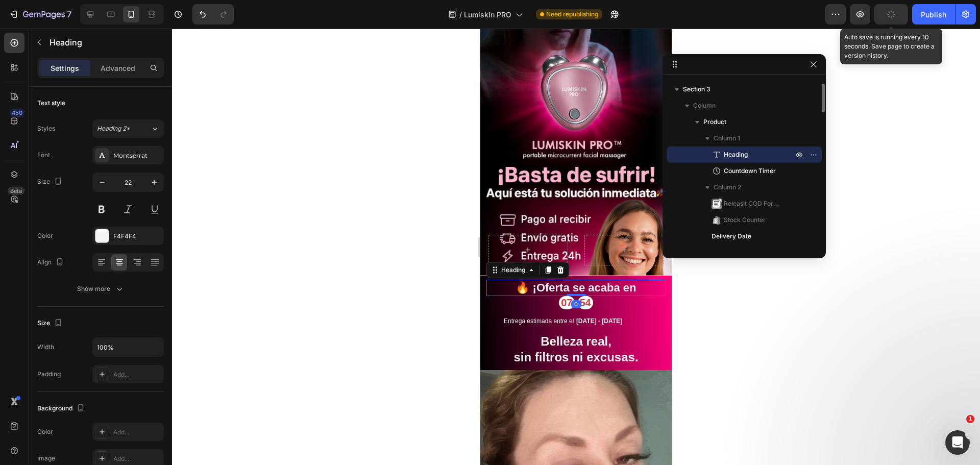
drag, startPoint x: 908, startPoint y: 6, endPoint x: 888, endPoint y: 7, distance: 19.9
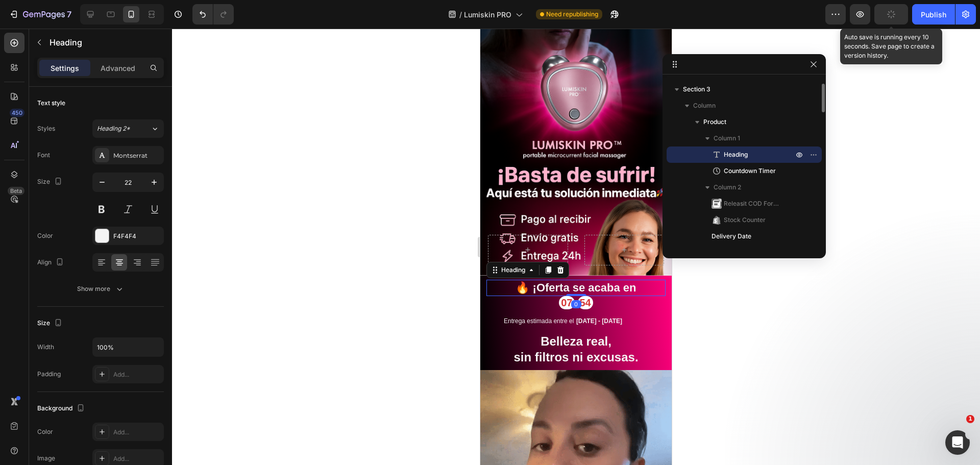
click at [906, 7] on button "button" at bounding box center [892, 14] width 34 height 20
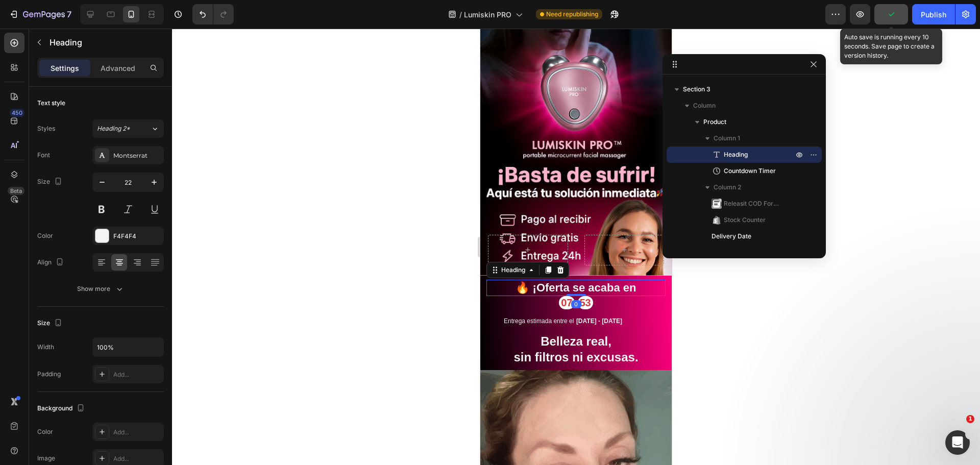
click at [888, 7] on button "button" at bounding box center [892, 14] width 34 height 20
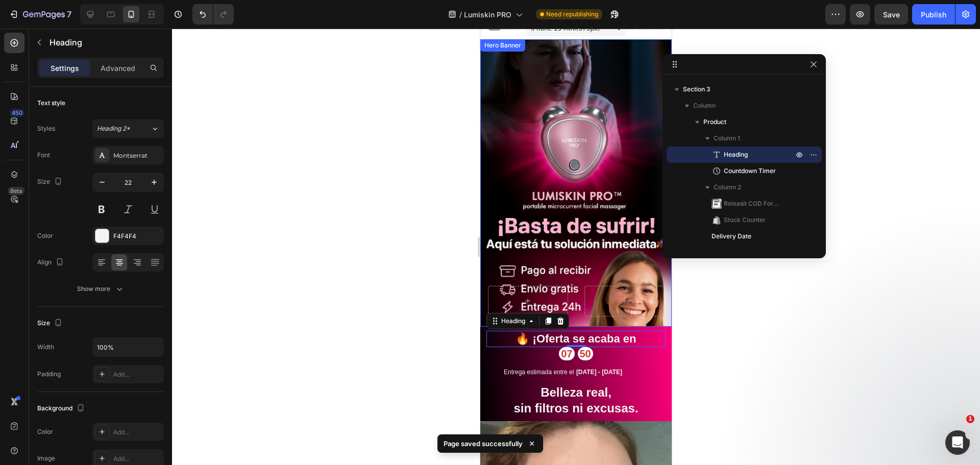
scroll to position [0, 0]
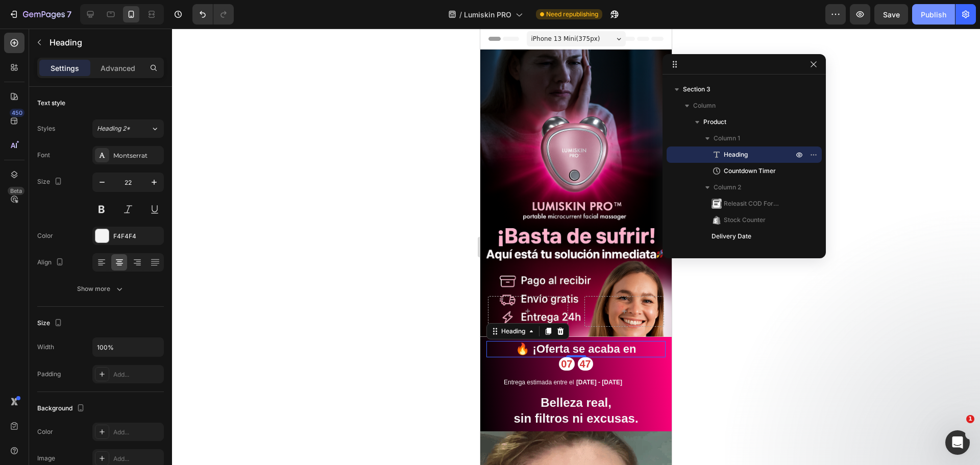
click at [936, 21] on button "Publish" at bounding box center [933, 14] width 43 height 20
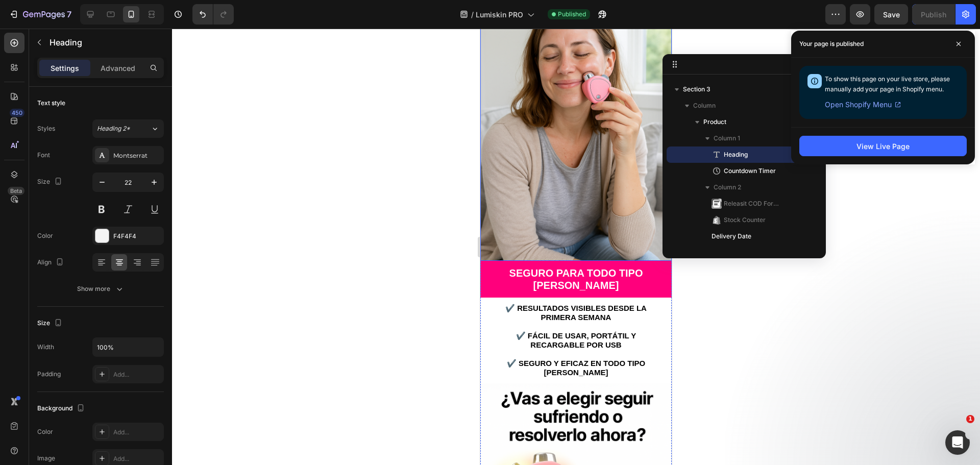
scroll to position [766, 0]
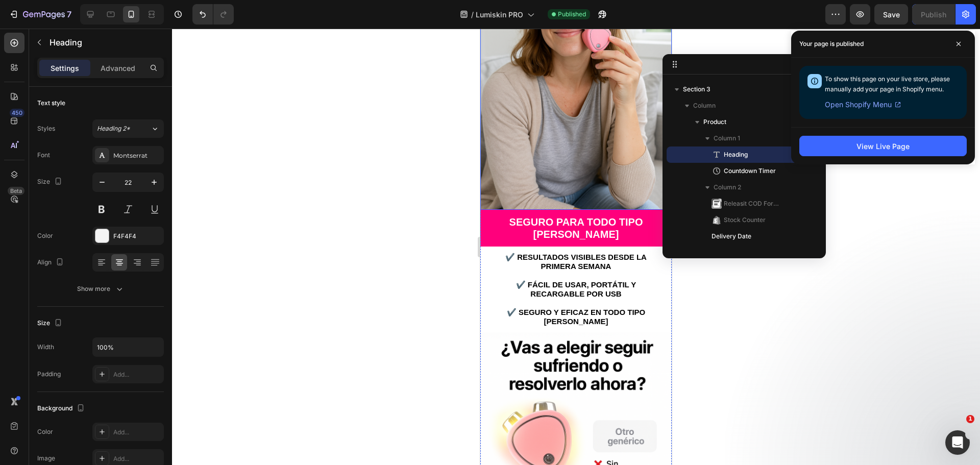
click at [558, 298] on h2 "✔️ Resultados visibles desde la primera semana ✔️ Fácil de usar, portátil y rec…" at bounding box center [575, 290] width 191 height 86
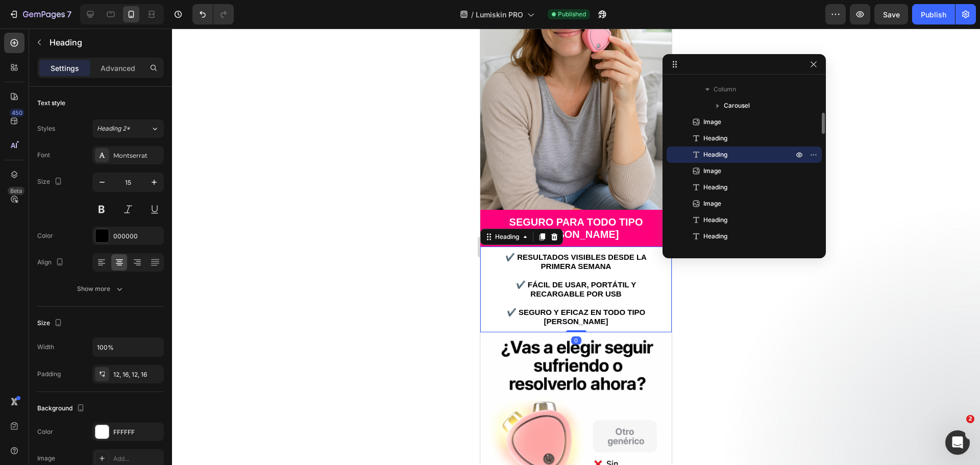
click at [499, 290] on h2 "✔️ Resultados visibles desde la primera semana ✔️ Fácil de usar, portátil y rec…" at bounding box center [575, 290] width 191 height 86
click at [497, 294] on p "✔️ Resultados visibles desde la primera semana ✔️ Fácil de usar, portátil y rec…" at bounding box center [576, 290] width 175 height 74
click at [492, 291] on p "✔️ Resultados visibles desde la primera semana ✔️ Fácil de usar, portátil y rec…" at bounding box center [576, 290] width 175 height 74
click at [512, 267] on p "✔️ Resultados visibles desde la primera semana ✔️ Fácil de usar, portátil y rec…" at bounding box center [576, 290] width 175 height 74
click at [498, 253] on p "✔️ Resultados visibles desde la primera semana ✔️ Fácil de usar, portátil y rec…" at bounding box center [576, 290] width 175 height 74
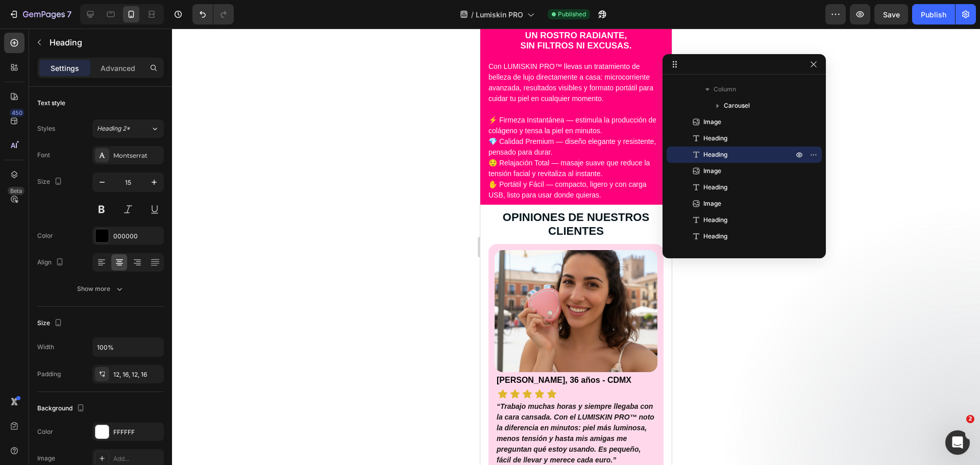
scroll to position [1532, 0]
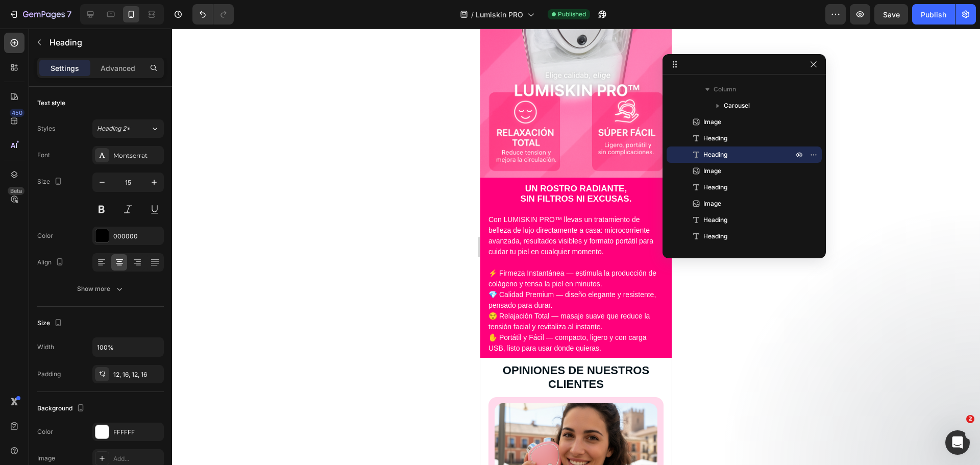
click at [537, 238] on h2 "Con LUMISKIN PRO™ llevas un tratamiento de belleza de lujo directamente a casa:…" at bounding box center [575, 285] width 191 height 146
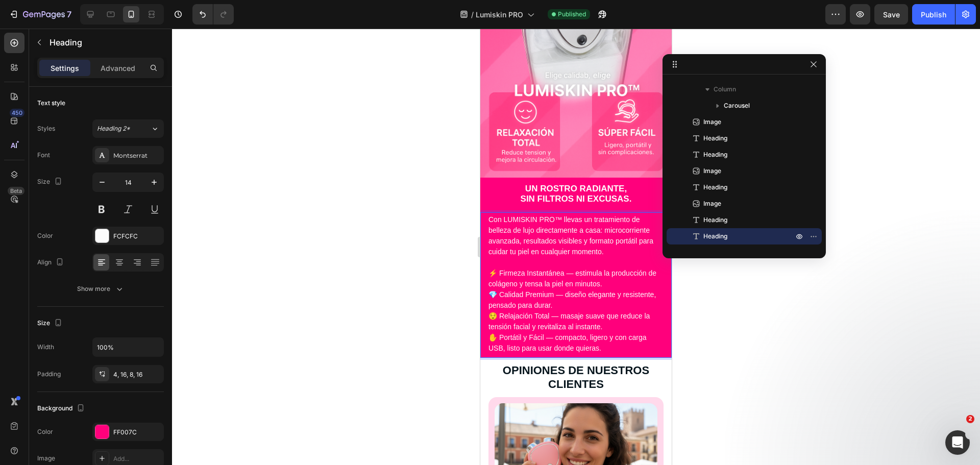
click at [503, 232] on h2 "Con LUMISKIN PRO™ llevas un tratamiento de belleza de lujo directamente a casa:…" at bounding box center [575, 285] width 191 height 146
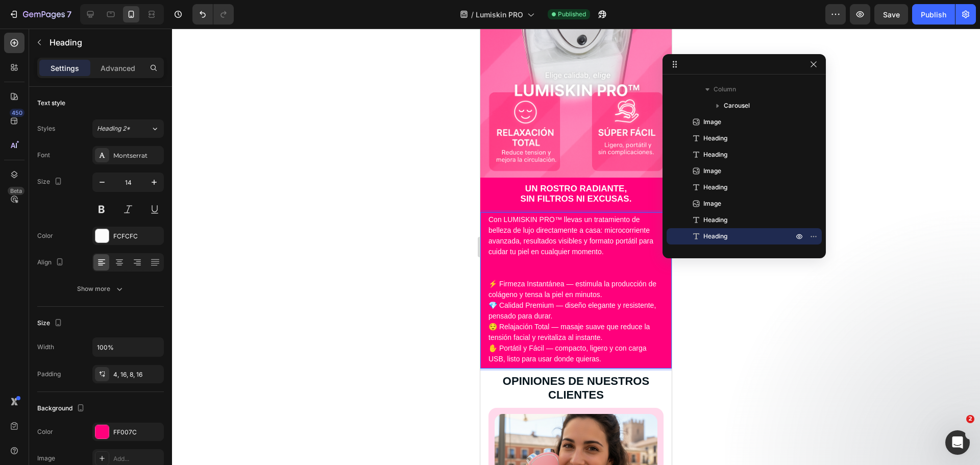
click at [491, 284] on p "Con LUMISKIN PRO™ llevas un tratamiento de belleza de lujo directamente a casa:…" at bounding box center [576, 289] width 175 height 150
click at [492, 308] on p "Con LUMISKIN PRO™ llevas un tratamiento de belleza de lujo directamente a casa:…" at bounding box center [576, 289] width 175 height 150
click at [491, 330] on p "Con LUMISKIN PRO™ llevas un tratamiento de belleza de lujo directamente a casa:…" at bounding box center [576, 289] width 175 height 150
click at [493, 307] on p "Con LUMISKIN PRO™ llevas un tratamiento de belleza de lujo directamente a casa:…" at bounding box center [576, 289] width 175 height 150
click at [490, 285] on p "Con LUMISKIN PRO™ llevas un tratamiento de belleza de lujo directamente a casa:…" at bounding box center [576, 289] width 175 height 150
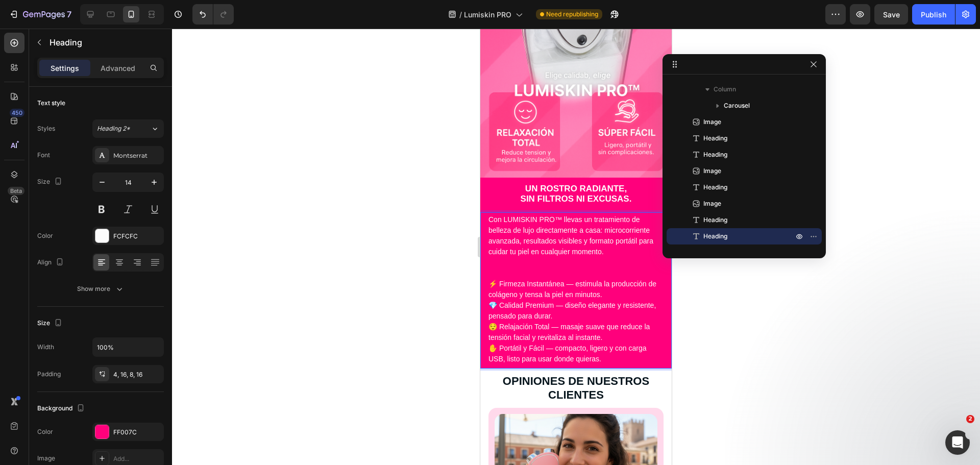
click at [492, 252] on p "Con LUMISKIN PRO™ llevas un tratamiento de belleza de lujo directamente a casa:…" at bounding box center [576, 289] width 175 height 150
click at [553, 239] on p "Con LUMISKIN PRO™ llevas un tratamiento de belleza de lujo directamente a casa:…" at bounding box center [576, 289] width 175 height 150
click at [888, 20] on button "Save" at bounding box center [892, 14] width 34 height 20
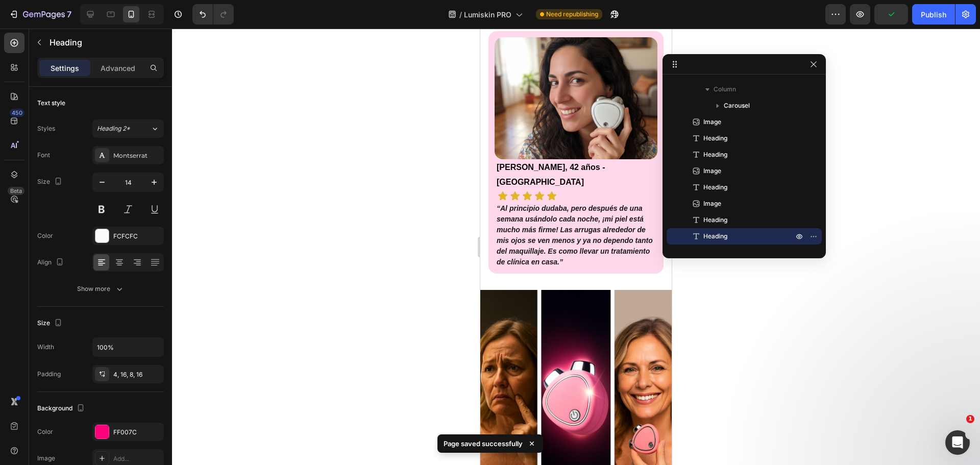
scroll to position [2451, 0]
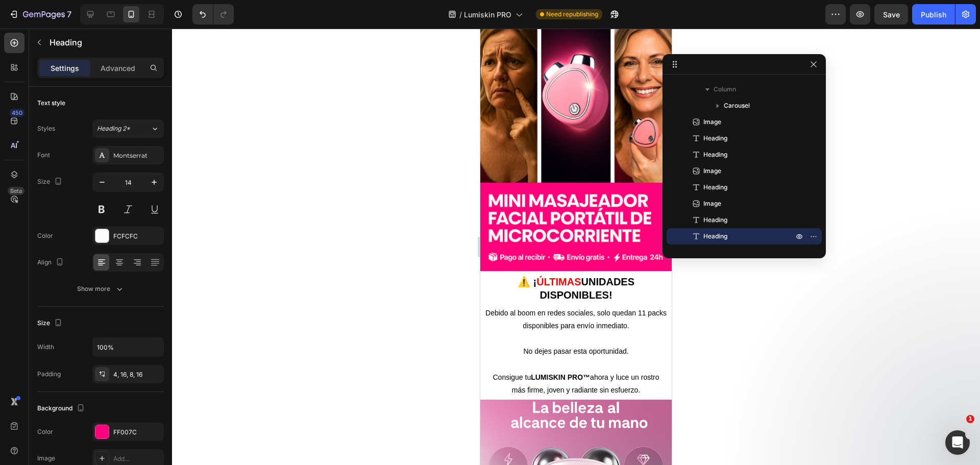
click at [895, 9] on div "Save" at bounding box center [891, 14] width 17 height 11
click at [927, 18] on div "Publish" at bounding box center [934, 14] width 26 height 11
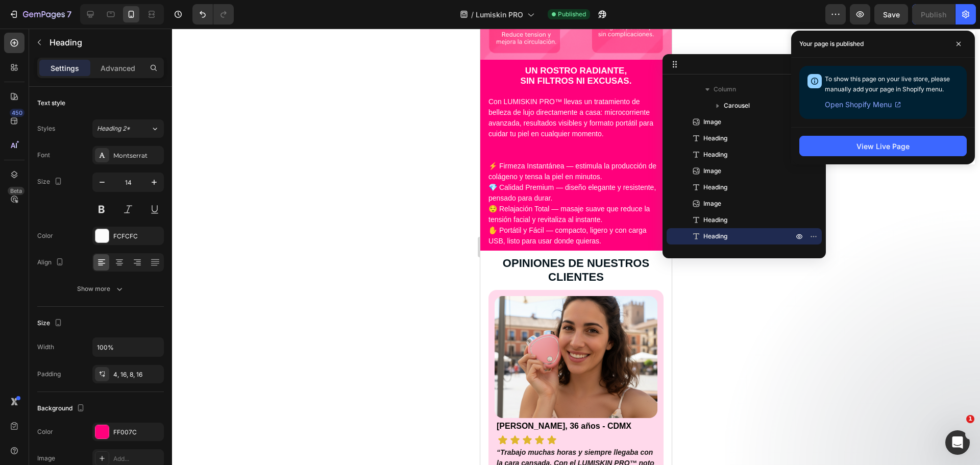
scroll to position [1599, 0]
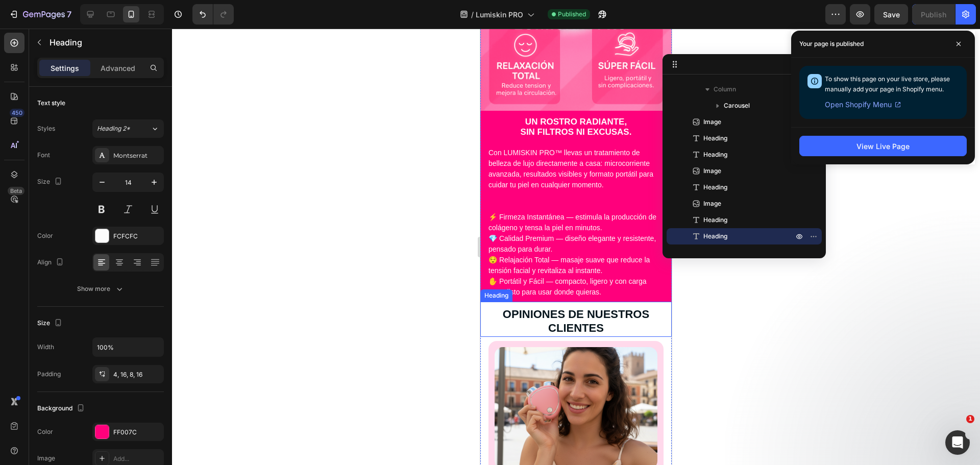
click at [549, 237] on h2 "Con LUMISKIN PRO™ llevas un tratamiento de belleza de lujo directamente a casa:…" at bounding box center [575, 224] width 191 height 156
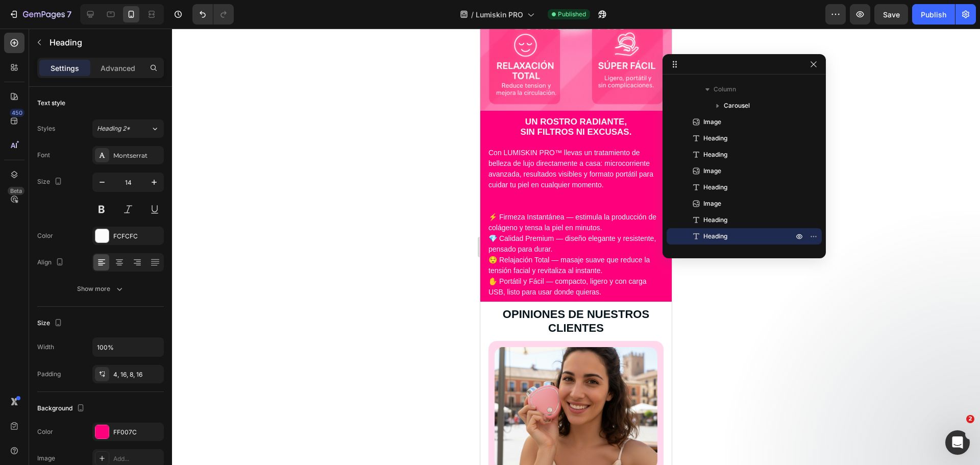
click at [566, 244] on p "Con LUMISKIN PRO™ llevas un tratamiento de belleza de lujo directamente a casa:…" at bounding box center [576, 223] width 175 height 150
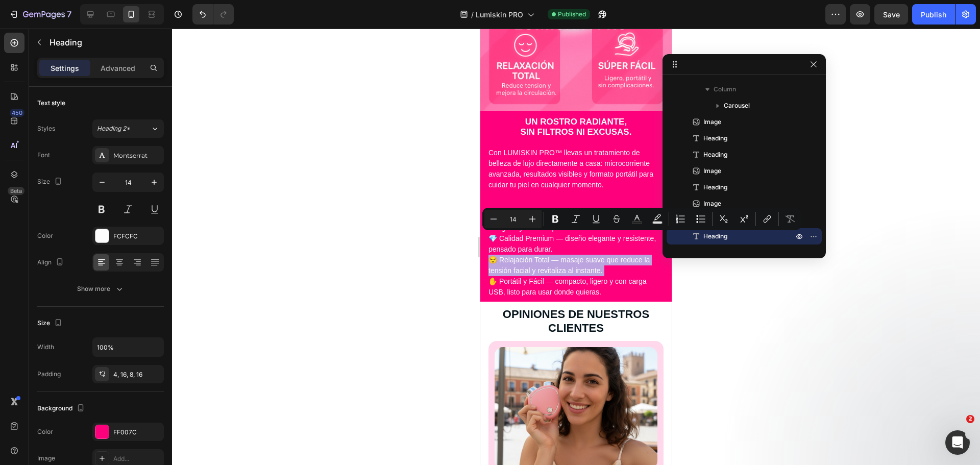
click at [569, 255] on p "Con LUMISKIN PRO™ llevas un tratamiento de belleza de lujo directamente a casa:…" at bounding box center [576, 223] width 175 height 150
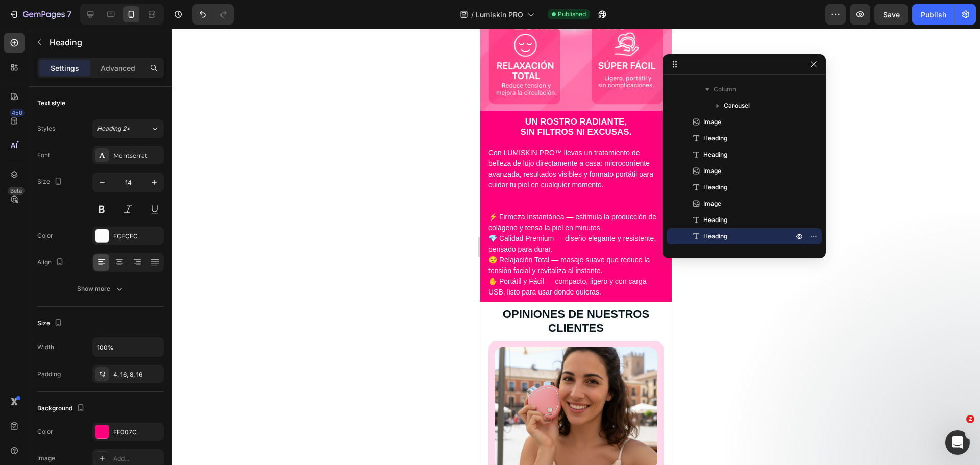
drag, startPoint x: 641, startPoint y: 275, endPoint x: 427, endPoint y: 91, distance: 281.7
click at [480, 91] on html "iPhone 13 Mini ( 375 px) iPhone 13 Mini iPhone 13 Pro iPhone 11 Pro Max iPhone …" at bounding box center [575, 323] width 191 height 3787
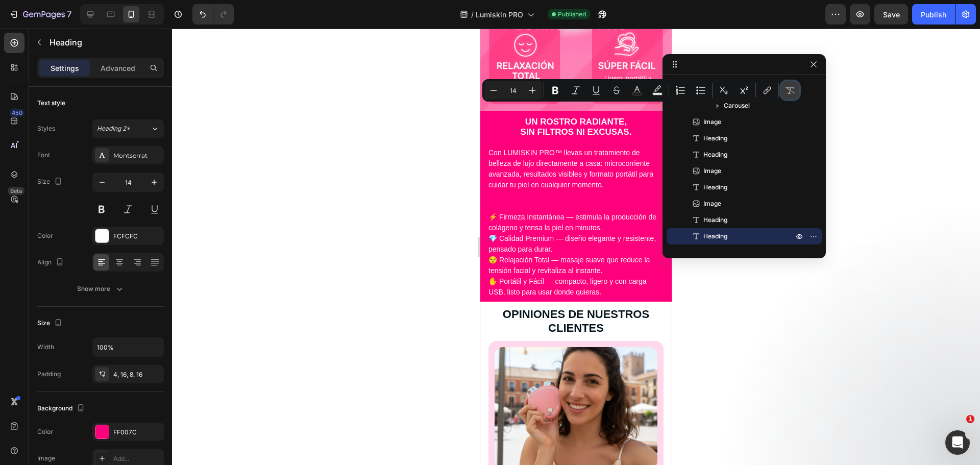
click at [785, 91] on button "Remove Format" at bounding box center [790, 90] width 18 height 18
click at [541, 212] on p "Con LUMISKIN PRO™ llevas un tratamiento de belleza de lujo directamente a casa:…" at bounding box center [576, 223] width 175 height 150
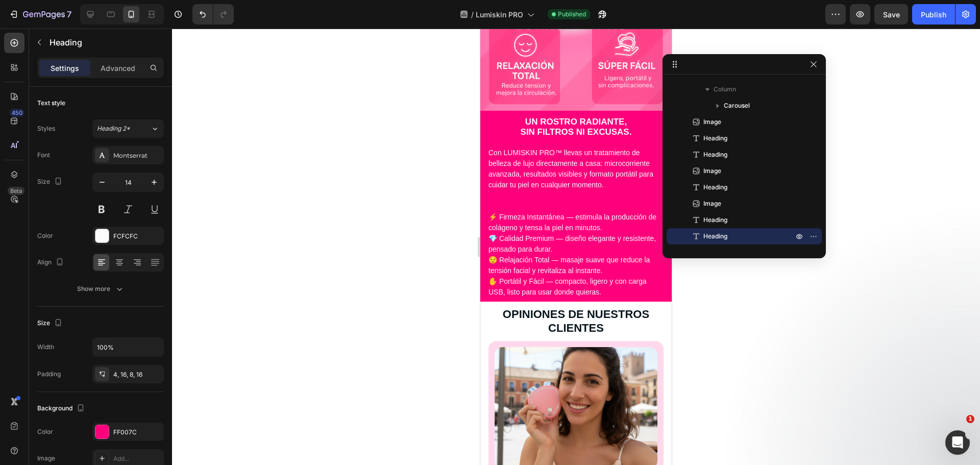
click at [490, 182] on p "Con LUMISKIN PRO™ llevas un tratamiento de belleza de lujo directamente a casa:…" at bounding box center [576, 223] width 175 height 150
click at [533, 208] on p "Con LUMISKIN PRO™ llevas un tratamiento de belleza de lujo directamente a casa:…" at bounding box center [576, 223] width 175 height 150
click at [495, 215] on p "Con LUMISKIN PRO™ llevas un tratamiento de belleza de lujo directamente a casa:…" at bounding box center [576, 223] width 175 height 150
click at [496, 238] on p "Con LUMISKIN PRO™ llevas un tratamiento de belleza de lujo directamente a casa:…" at bounding box center [576, 223] width 175 height 150
click at [491, 240] on p "Con LUMISKIN PRO™ llevas un tratamiento de belleza de lujo directamente a casa:…" at bounding box center [576, 223] width 175 height 150
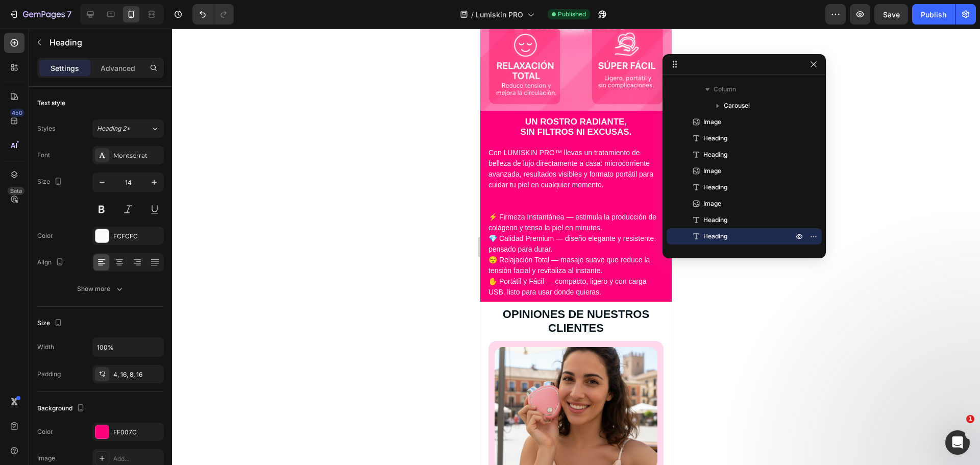
click at [492, 264] on p "Con LUMISKIN PRO™ llevas un tratamiento de belleza de lujo directamente a casa:…" at bounding box center [576, 223] width 175 height 150
click at [491, 242] on p "Con LUMISKIN PRO™ llevas un tratamiento de belleza de lujo directamente a casa:…" at bounding box center [576, 223] width 175 height 150
click at [492, 220] on p "Con LUMISKIN PRO™ llevas un tratamiento de belleza de lujo directamente a casa:…" at bounding box center [576, 223] width 175 height 150
click at [490, 193] on p "Con LUMISKIN PRO™ llevas un tratamiento de belleza de lujo directamente a casa:…" at bounding box center [576, 223] width 175 height 150
click at [491, 187] on p "Con LUMISKIN PRO™ llevas un tratamiento de belleza de lujo directamente a casa:…" at bounding box center [576, 223] width 175 height 150
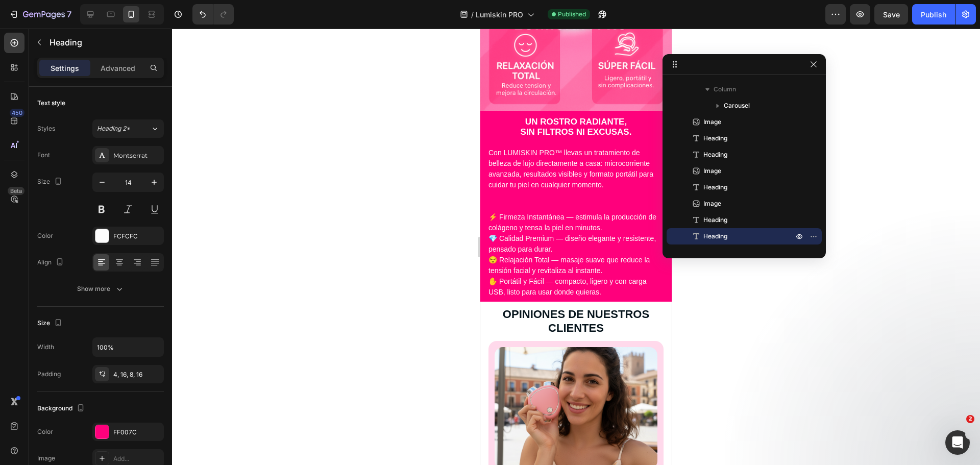
click at [492, 224] on p "Con LUMISKIN PRO™ llevas un tratamiento de belleza de lujo directamente a casa:…" at bounding box center [576, 223] width 175 height 150
click at [492, 218] on p "Con LUMISKIN PRO™ llevas un tratamiento de belleza de lujo directamente a casa:…" at bounding box center [576, 223] width 175 height 150
click at [492, 249] on p "Con LUMISKIN PRO™ llevas un tratamiento de belleza de lujo directamente a casa:…" at bounding box center [576, 223] width 175 height 150
click at [496, 267] on p "Con LUMISKIN PRO™ llevas un tratamiento de belleza de lujo directamente a casa:…" at bounding box center [576, 223] width 175 height 150
click at [491, 242] on p "Con LUMISKIN PRO™ llevas un tratamiento de belleza de lujo directamente a casa:…" at bounding box center [576, 223] width 175 height 150
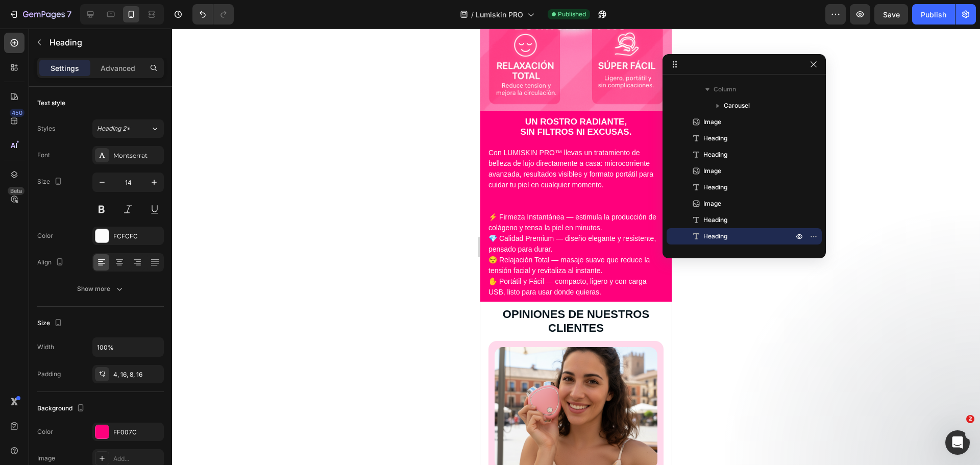
drag, startPoint x: 491, startPoint y: 259, endPoint x: 494, endPoint y: 240, distance: 19.1
click at [492, 259] on p "Con LUMISKIN PRO™ llevas un tratamiento de belleza de lujo directamente a casa:…" at bounding box center [576, 223] width 175 height 150
click at [494, 240] on p "Con LUMISKIN PRO™ llevas un tratamiento de belleza de lujo directamente a casa:…" at bounding box center [576, 223] width 175 height 150
click at [488, 214] on h2 "Con LUMISKIN PRO™ llevas un tratamiento de belleza de lujo directamente a casa:…" at bounding box center [575, 224] width 191 height 156
click at [492, 182] on p "Con LUMISKIN PRO™ llevas un tratamiento de belleza de lujo directamente a casa:…" at bounding box center [576, 223] width 175 height 150
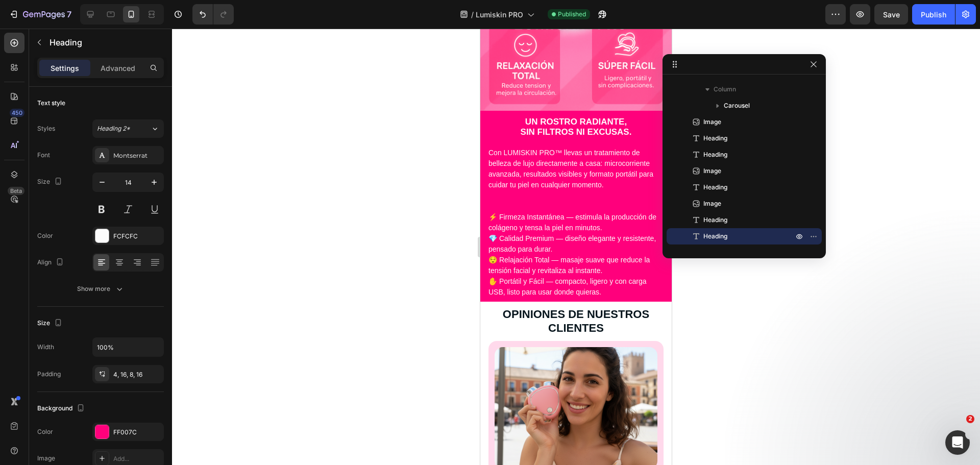
click at [494, 215] on p "Con LUMISKIN PRO™ llevas un tratamiento de belleza de lujo directamente a casa:…" at bounding box center [576, 223] width 175 height 150
drag, startPoint x: 495, startPoint y: 239, endPoint x: 493, endPoint y: 256, distance: 17.5
click at [495, 239] on p "Con LUMISKIN PRO™ llevas un tratamiento de belleza de lujo directamente a casa:…" at bounding box center [576, 223] width 175 height 150
click at [493, 259] on p "Con LUMISKIN PRO™ llevas un tratamiento de belleza de lujo directamente a casa:…" at bounding box center [576, 223] width 175 height 150
click at [493, 242] on p "Con LUMISKIN PRO™ llevas un tratamiento de belleza de lujo directamente a casa:…" at bounding box center [576, 223] width 175 height 150
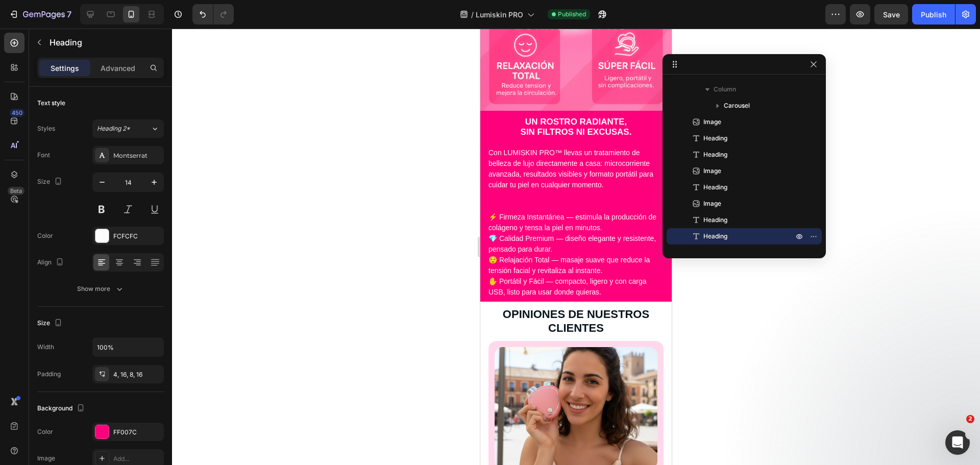
click at [491, 216] on p "Con LUMISKIN PRO™ llevas un tratamiento de belleza de lujo directamente a casa:…" at bounding box center [576, 223] width 175 height 150
click at [486, 188] on h2 "Con LUMISKIN PRO™ llevas un tratamiento de belleza de lujo directamente a casa:…" at bounding box center [575, 224] width 191 height 156
click at [528, 207] on p "Con LUMISKIN PRO™ llevas un tratamiento de belleza de lujo directamente a casa:…" at bounding box center [576, 223] width 175 height 150
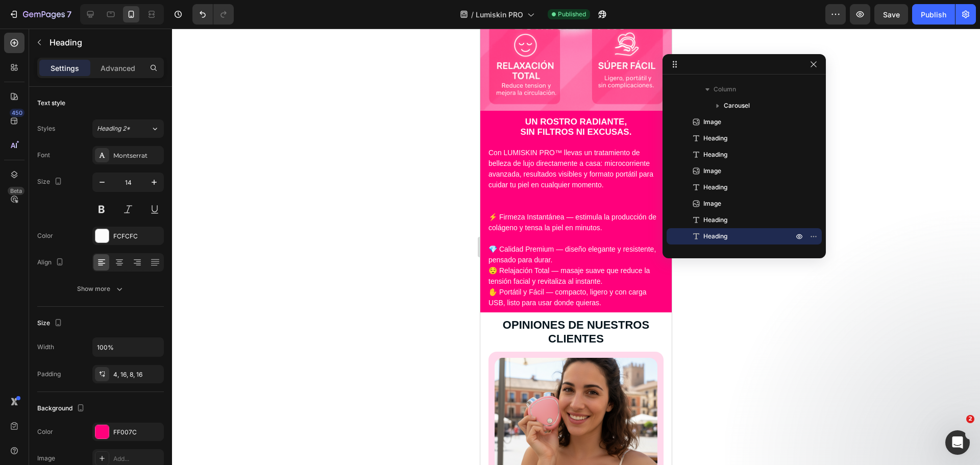
click at [607, 243] on p "Con LUMISKIN PRO™ llevas un tratamiento de belleza de lujo directamente a casa:…" at bounding box center [576, 228] width 175 height 161
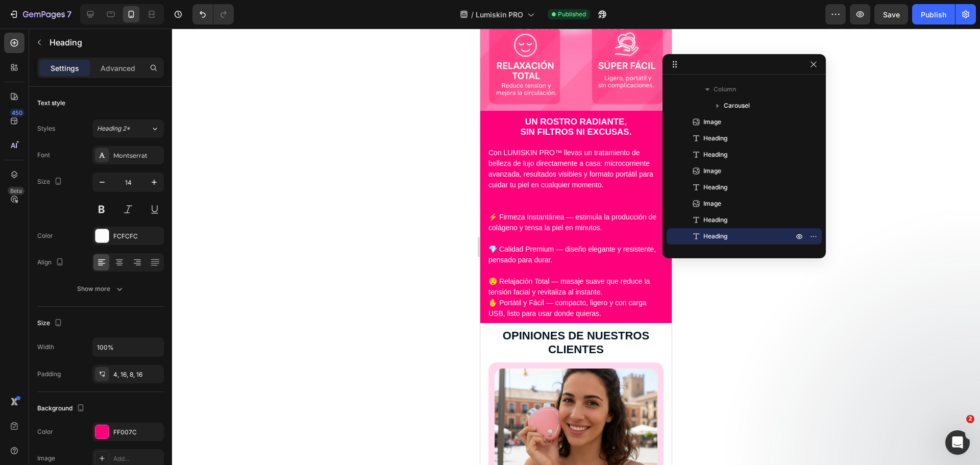
click at [658, 274] on h2 "Con LUMISKIN PRO™ llevas un tratamiento de belleza de lujo directamente a casa:…" at bounding box center [575, 235] width 191 height 178
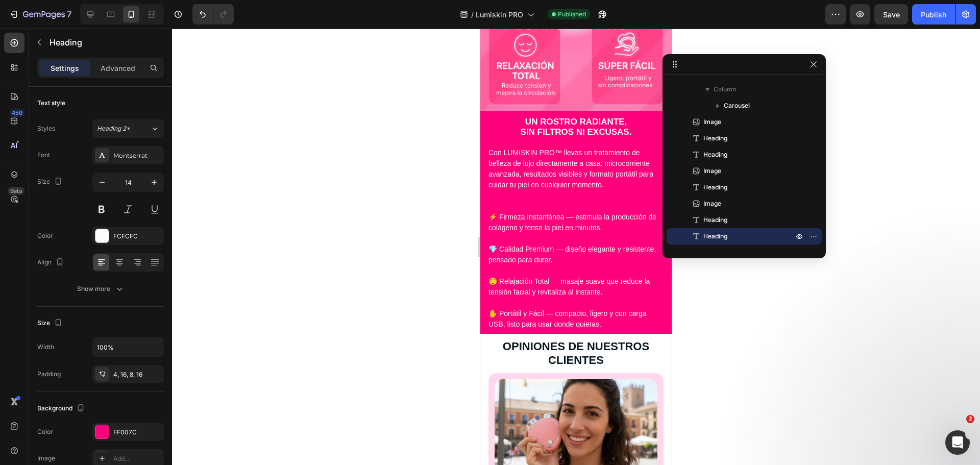
click at [542, 210] on p "Con LUMISKIN PRO™ llevas un tratamiento de belleza de lujo directamente a casa:…" at bounding box center [576, 239] width 175 height 182
click at [535, 166] on p "Con LUMISKIN PRO™ llevas un tratamiento de belleza de lujo directamente a casa:…" at bounding box center [576, 239] width 175 height 182
click at [532, 173] on p "Con LUMISKIN PRO™ llevas un tratamiento de belleza de lujo directamente a casa:…" at bounding box center [576, 239] width 175 height 182
click at [546, 210] on p "Con LUMISKIN PRO™ llevas un tratamiento de belleza de lujo directamente a casa:…" at bounding box center [576, 239] width 175 height 182
click at [545, 213] on p "Con LUMISKIN PRO™ llevas un tratamiento de belleza de lujo directamente a casa:…" at bounding box center [576, 239] width 175 height 182
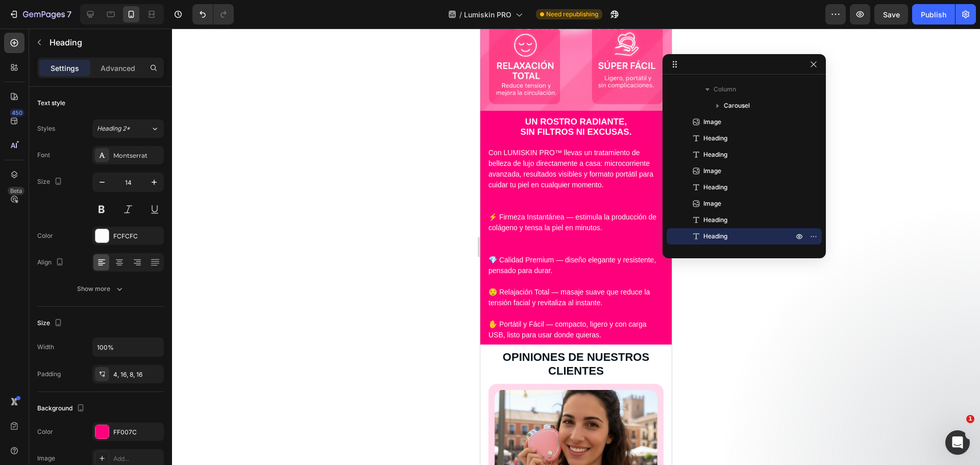
click at [512, 267] on p "Con LUMISKIN PRO™ llevas un tratamiento de belleza de lujo directamente a casa:…" at bounding box center [576, 244] width 175 height 193
click at [512, 262] on p "Con LUMISKIN PRO™ llevas un tratamiento de belleza de lujo directamente a casa:…" at bounding box center [576, 244] width 175 height 193
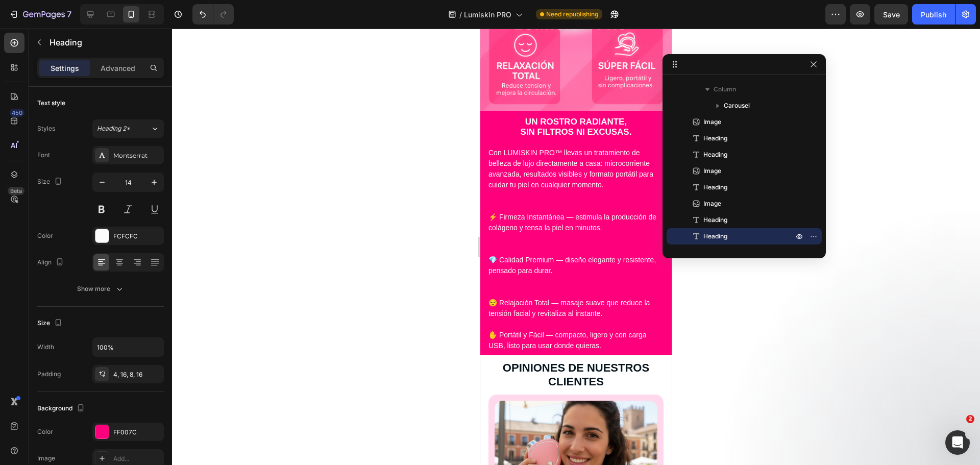
click at [513, 301] on p "Con LUMISKIN PRO™ llevas un tratamiento de belleza de lujo directamente a casa:…" at bounding box center [576, 250] width 175 height 204
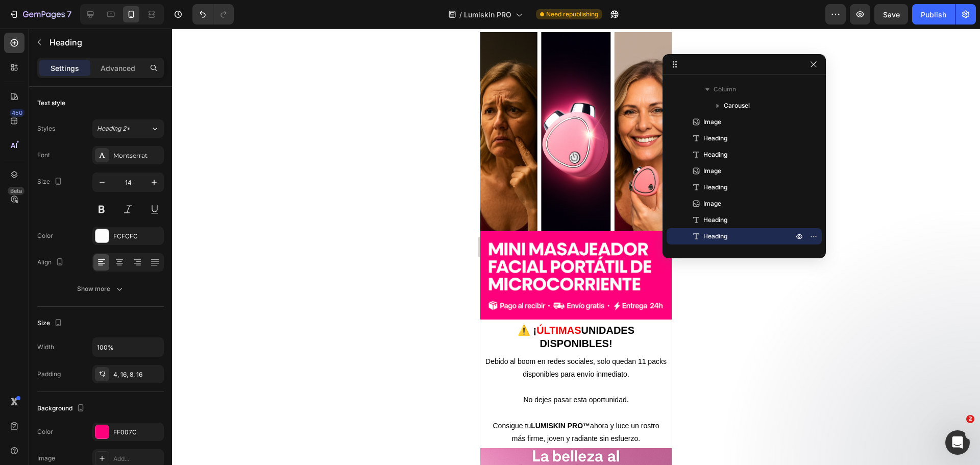
scroll to position [2518, 0]
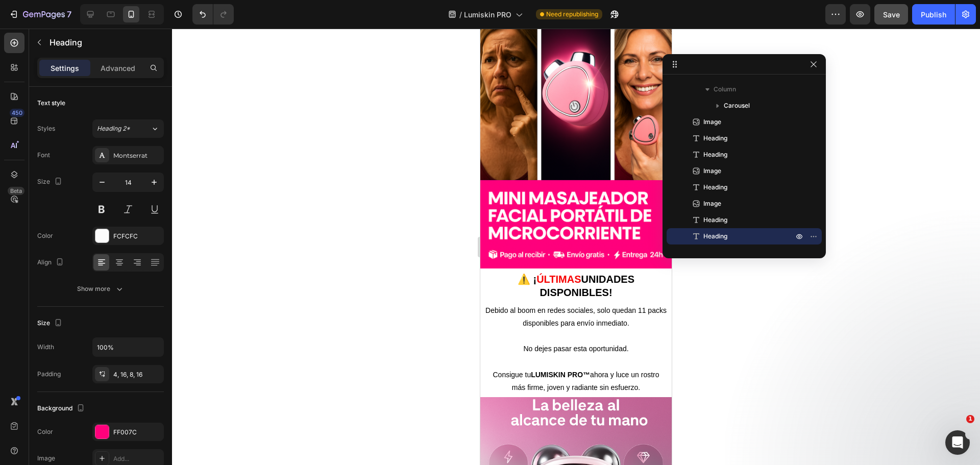
click at [898, 20] on button "Save" at bounding box center [892, 14] width 34 height 20
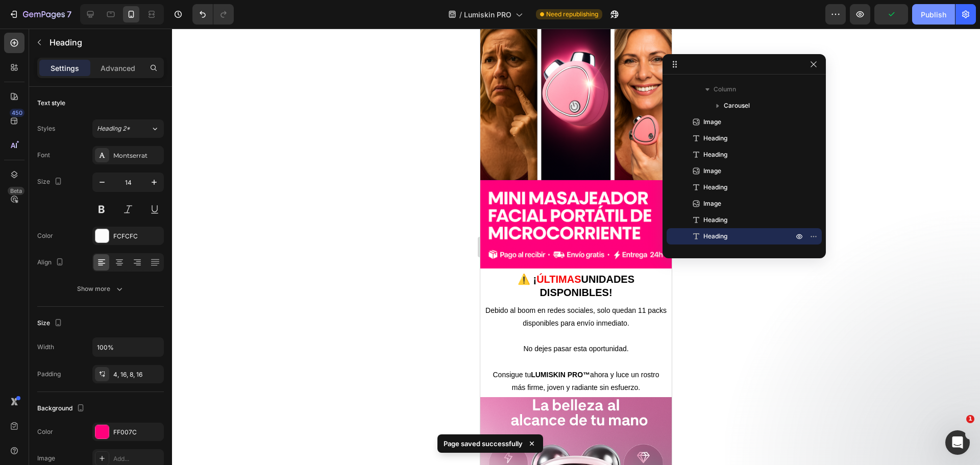
click at [919, 17] on button "Publish" at bounding box center [933, 14] width 43 height 20
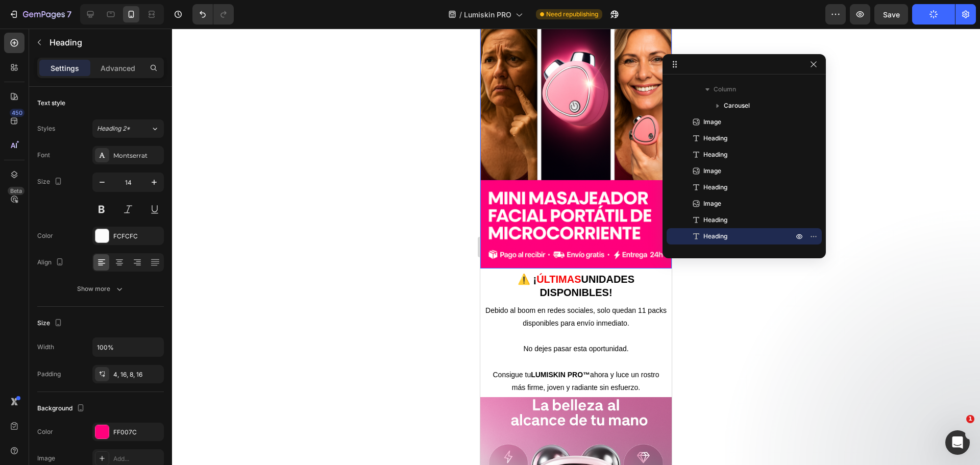
scroll to position [2773, 0]
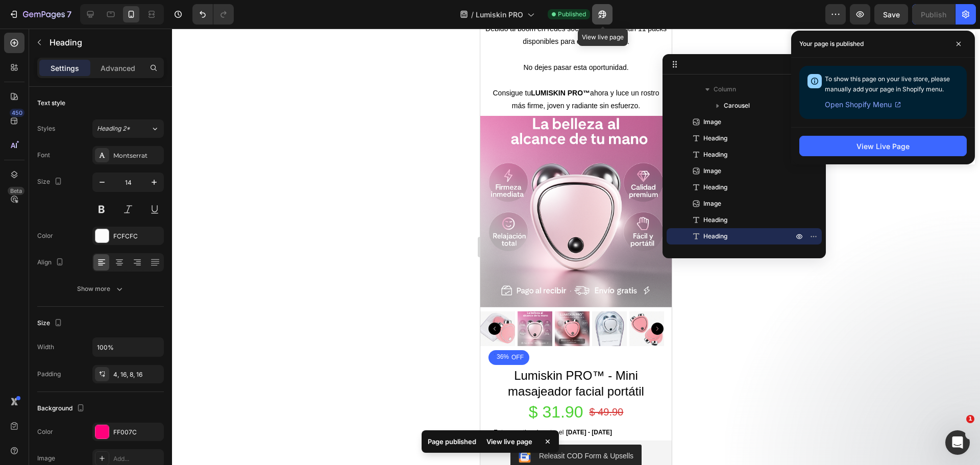
click at [600, 18] on icon "button" at bounding box center [602, 14] width 10 height 10
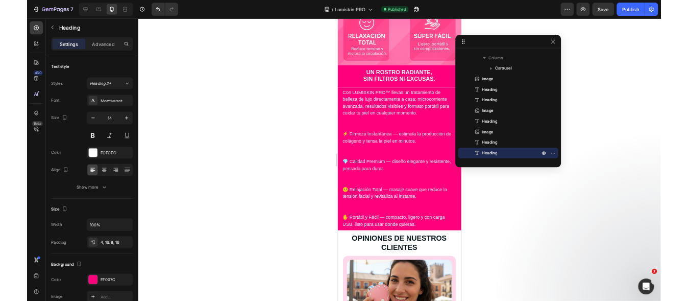
scroll to position [1507, 0]
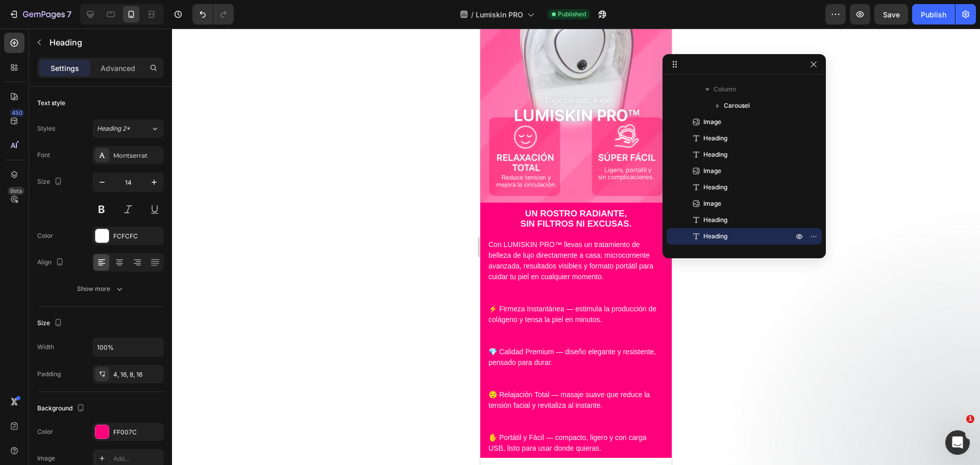
click at [553, 253] on h2 "Con LUMISKIN PRO™ llevas un tratamiento de belleza de lujo directamente a casa:…" at bounding box center [575, 347] width 191 height 221
click at [537, 261] on p "Con LUMISKIN PRO™ llevas un tratamiento de belleza de lujo directamente a casa:…" at bounding box center [576, 346] width 175 height 214
click at [534, 266] on p "Con LUMISKIN PRO™ llevas un tratamiento de belleza de lujo directamente a casa:…" at bounding box center [576, 346] width 175 height 214
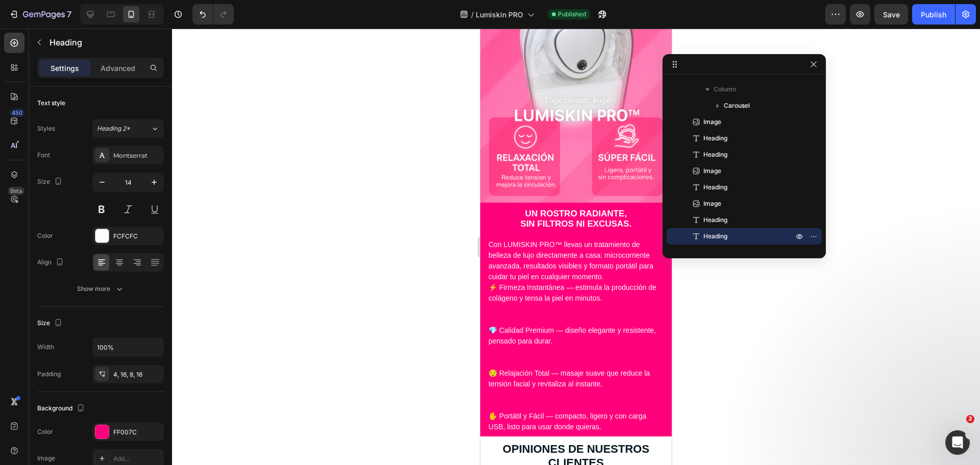
click at [527, 284] on p "Con LUMISKIN PRO™ llevas un tratamiento de belleza de lujo directamente a casa:…" at bounding box center [576, 335] width 175 height 193
click at [525, 293] on p "Con LUMISKIN PRO™ llevas un tratamiento de belleza de lujo directamente a casa:…" at bounding box center [576, 335] width 175 height 193
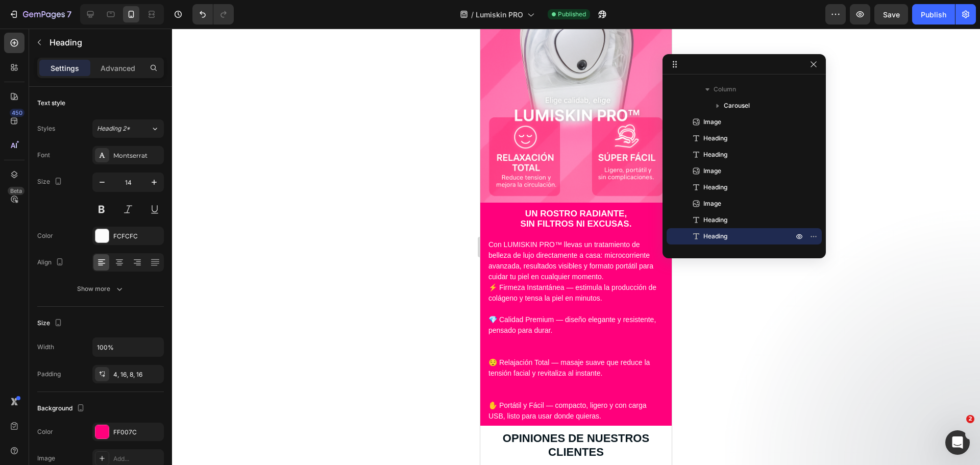
click at [528, 292] on p "Con LUMISKIN PRO™ llevas un tratamiento de belleza de lujo directamente a casa:…" at bounding box center [576, 330] width 175 height 182
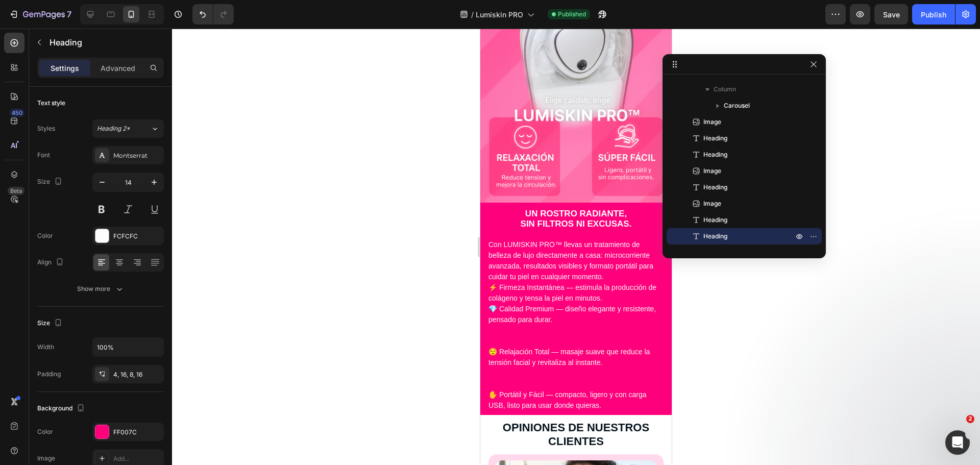
click at [528, 309] on p "Con LUMISKIN PRO™ llevas un tratamiento de belleza de lujo directamente a casa:…" at bounding box center [576, 325] width 175 height 172
click at [527, 323] on p "Con LUMISKIN PRO™ llevas un tratamiento de belleza de lujo directamente a casa:…" at bounding box center [576, 325] width 175 height 172
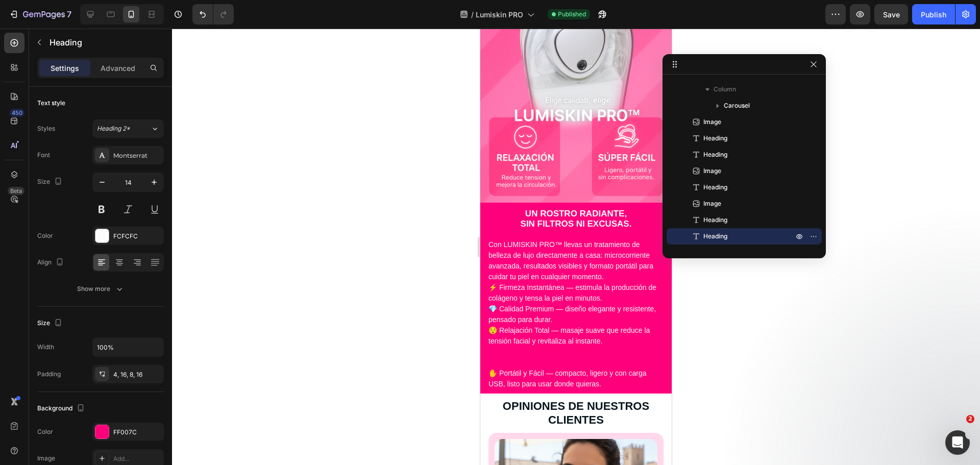
click at [534, 338] on p "Con LUMISKIN PRO™ llevas un tratamiento de belleza de lujo directamente a casa:…" at bounding box center [576, 314] width 175 height 150
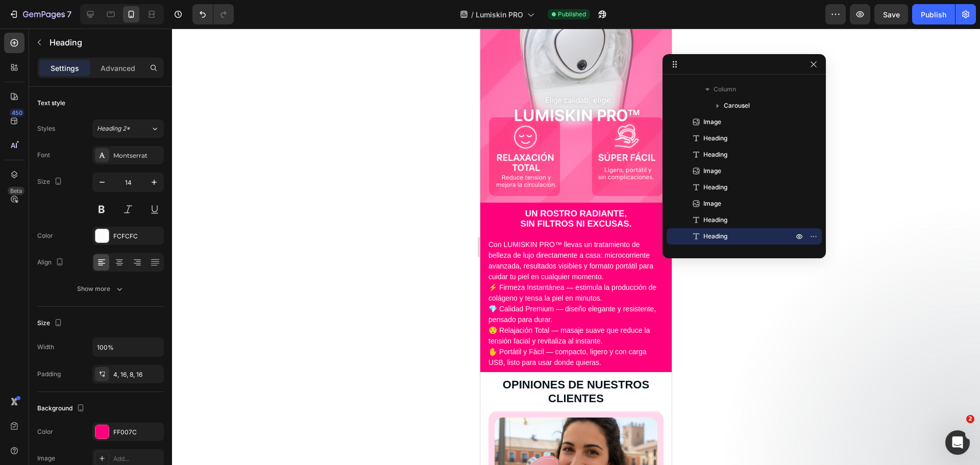
click at [494, 334] on p "Con LUMISKIN PRO™ llevas un tratamiento de belleza de lujo directamente a casa:…" at bounding box center [576, 303] width 175 height 129
click at [493, 308] on p "Con LUMISKIN PRO™ llevas un tratamiento de belleza de lujo directamente a casa:…" at bounding box center [576, 303] width 175 height 129
click at [494, 285] on p "Con LUMISKIN PRO™ llevas un tratamiento de belleza de lujo directamente a casa:…" at bounding box center [576, 303] width 175 height 129
click at [495, 251] on p "Con LUMISKIN PRO™ llevas un tratamiento de belleza de lujo directamente a casa:…" at bounding box center [576, 303] width 175 height 129
click at [495, 255] on p "Con LUMISKIN PRO™ llevas un tratamiento de belleza de lujo directamente a casa:…" at bounding box center [576, 303] width 175 height 129
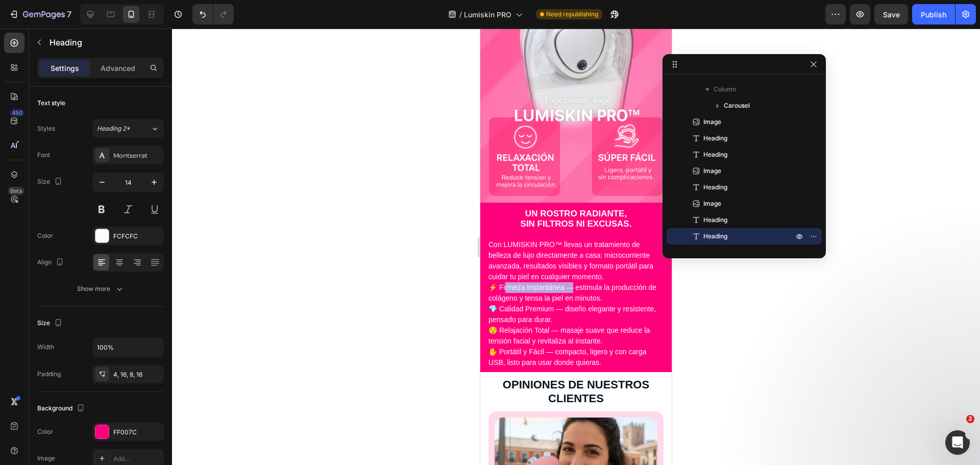
drag, startPoint x: 506, startPoint y: 254, endPoint x: 580, endPoint y: 256, distance: 73.6
click at [580, 256] on p "Con LUMISKIN PRO™ llevas un tratamiento de belleza de lujo directamente a casa:…" at bounding box center [576, 303] width 175 height 129
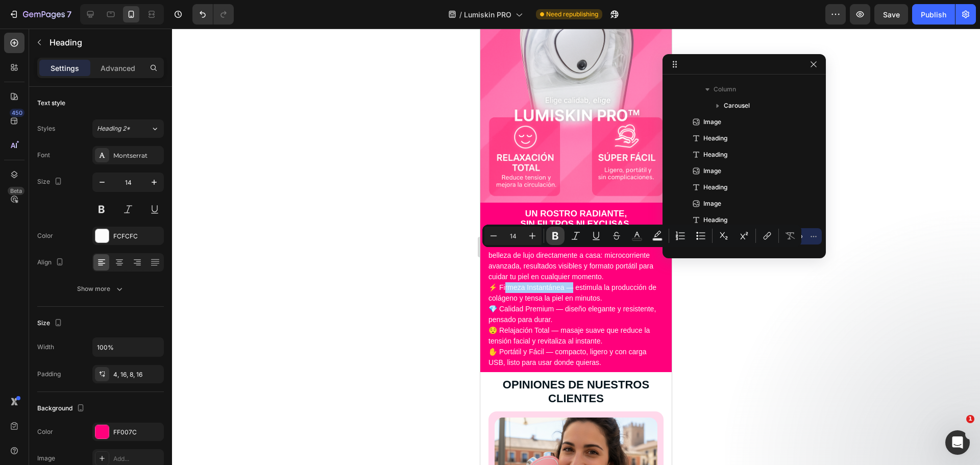
click at [559, 235] on icon "Editor contextual toolbar" at bounding box center [555, 236] width 10 height 10
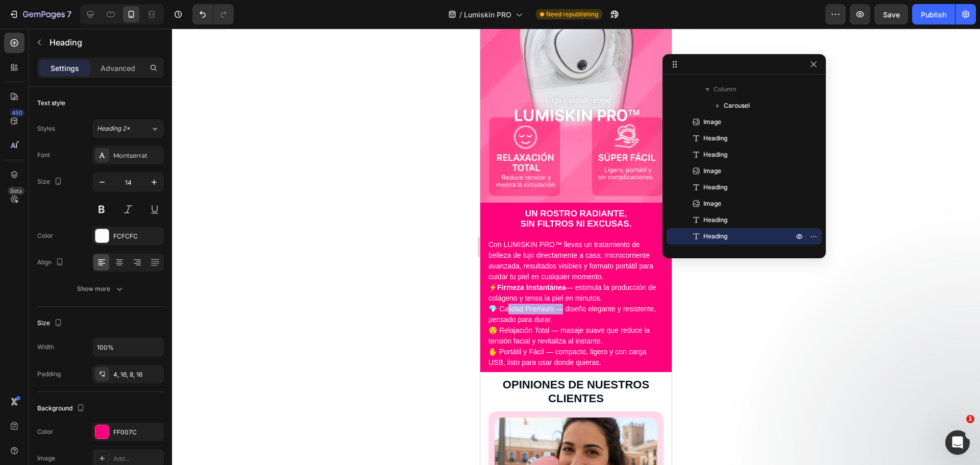
drag, startPoint x: 505, startPoint y: 286, endPoint x: 567, endPoint y: 292, distance: 61.5
click at [567, 292] on p "Con LUMISKIN PRO™ llevas un tratamiento de belleza de lujo directamente a casa:…" at bounding box center [576, 303] width 175 height 129
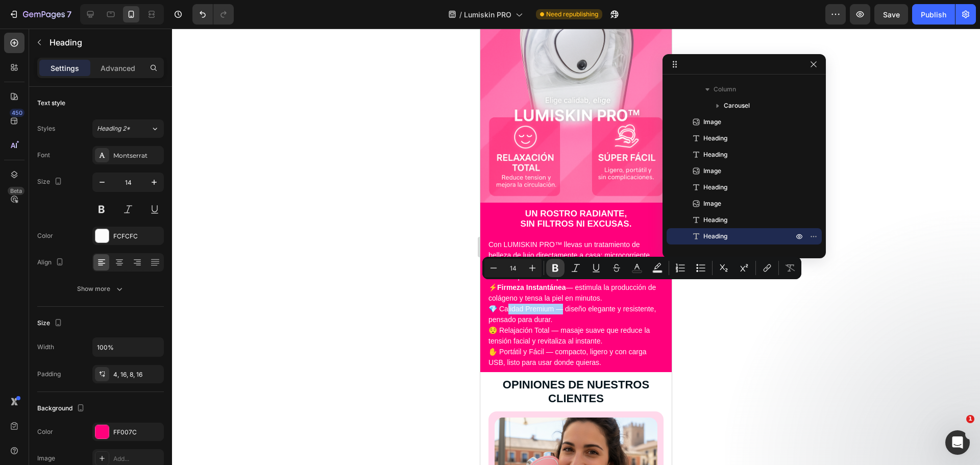
click at [553, 270] on icon "Editor contextual toolbar" at bounding box center [555, 268] width 6 height 8
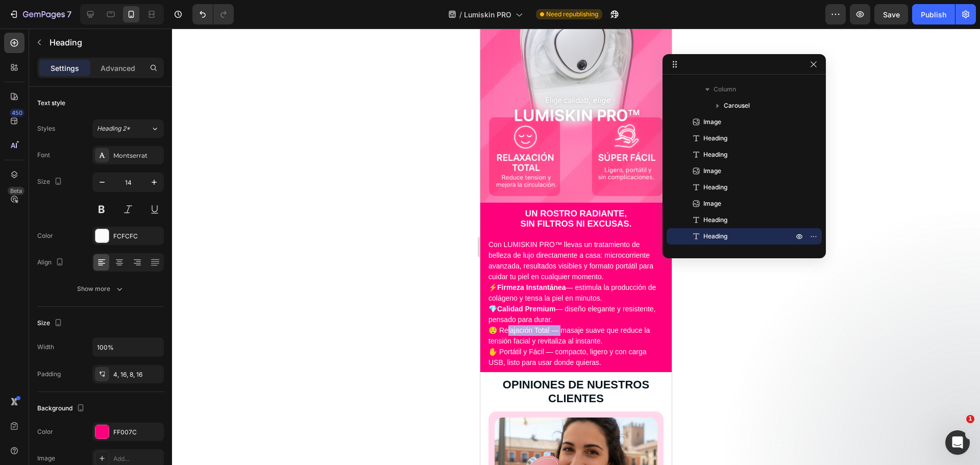
drag, startPoint x: 505, startPoint y: 310, endPoint x: 562, endPoint y: 307, distance: 57.3
click at [562, 307] on p "Con LUMISKIN PRO™ llevas un tratamiento de belleza de lujo directamente a casa:…" at bounding box center [576, 303] width 175 height 129
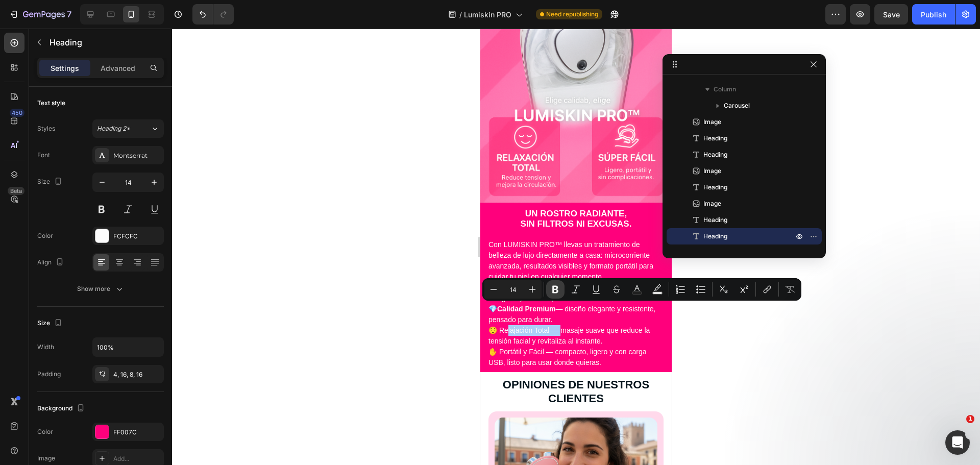
click at [553, 287] on icon "Editor contextual toolbar" at bounding box center [555, 290] width 6 height 8
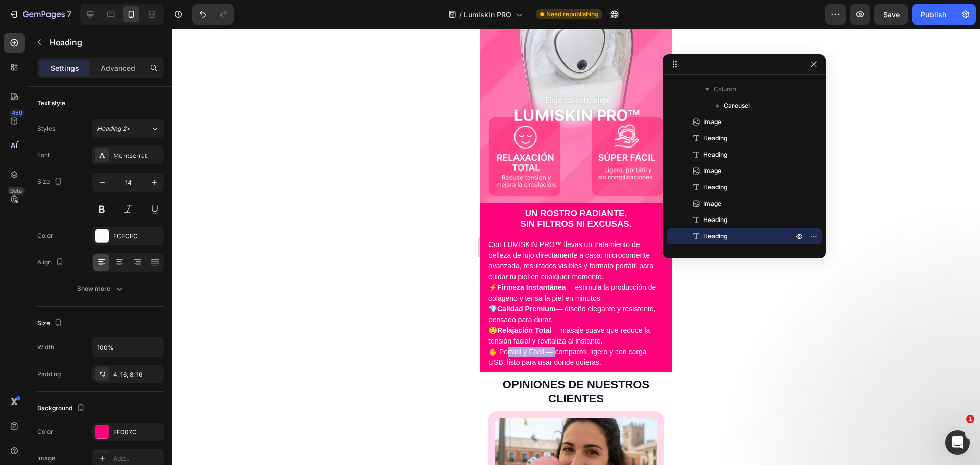
drag, startPoint x: 505, startPoint y: 331, endPoint x: 557, endPoint y: 332, distance: 51.6
click at [557, 332] on p "Con LUMISKIN PRO™ llevas un tratamiento de belleza de lujo directamente a casa:…" at bounding box center [576, 303] width 175 height 129
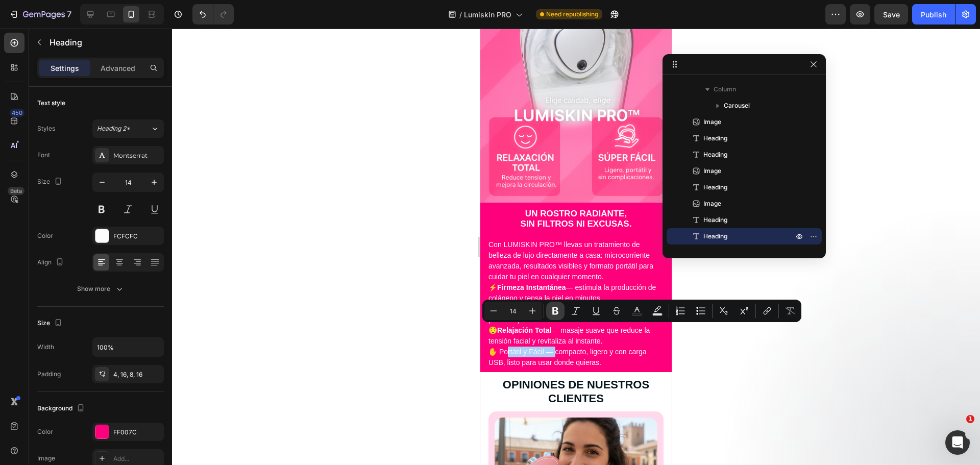
click at [558, 308] on icon "Editor contextual toolbar" at bounding box center [555, 311] width 6 height 8
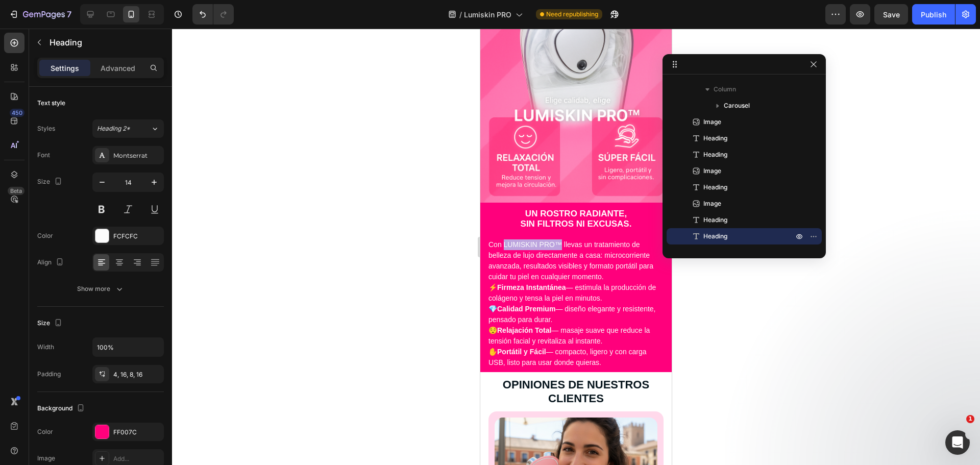
drag, startPoint x: 565, startPoint y: 202, endPoint x: 505, endPoint y: 204, distance: 59.8
click at [505, 239] on p "Con LUMISKIN PRO™ llevas un tratamiento de belleza de lujo directamente a casa:…" at bounding box center [576, 303] width 175 height 129
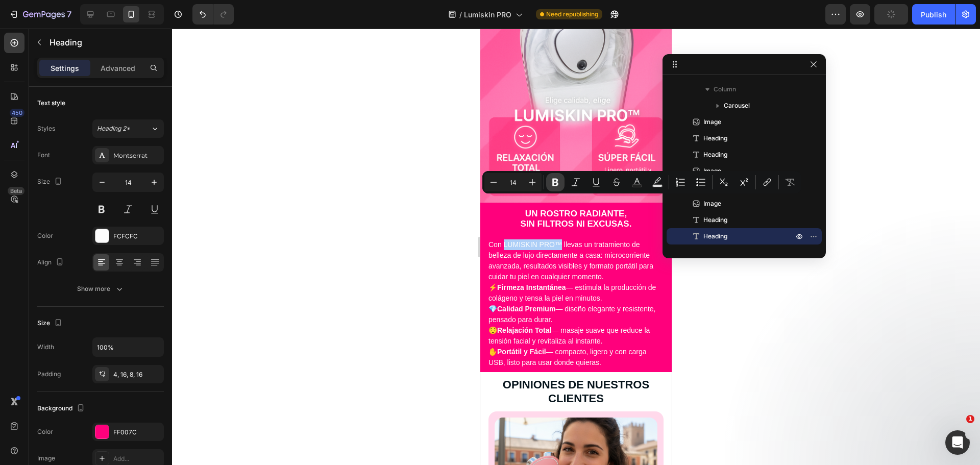
click at [552, 183] on icon "Editor contextual toolbar" at bounding box center [555, 182] width 10 height 10
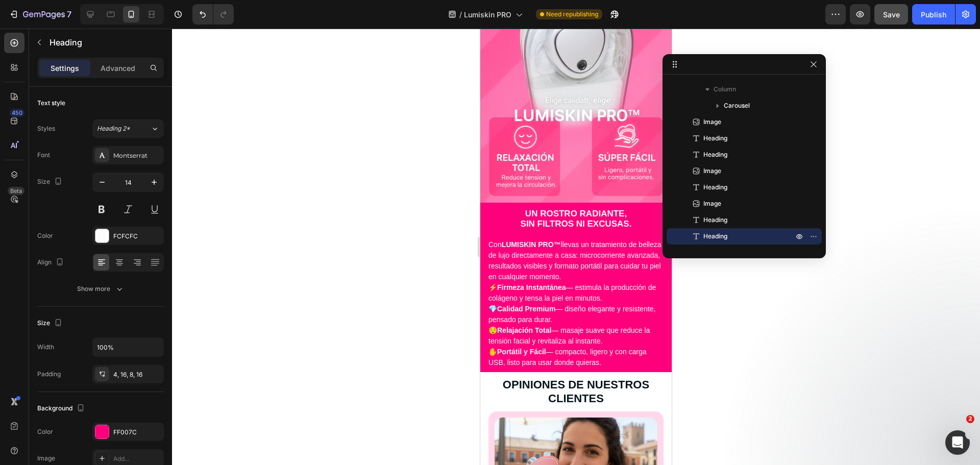
click at [900, 14] on span "Save" at bounding box center [891, 14] width 17 height 9
click at [926, 16] on div "Publish" at bounding box center [934, 14] width 26 height 11
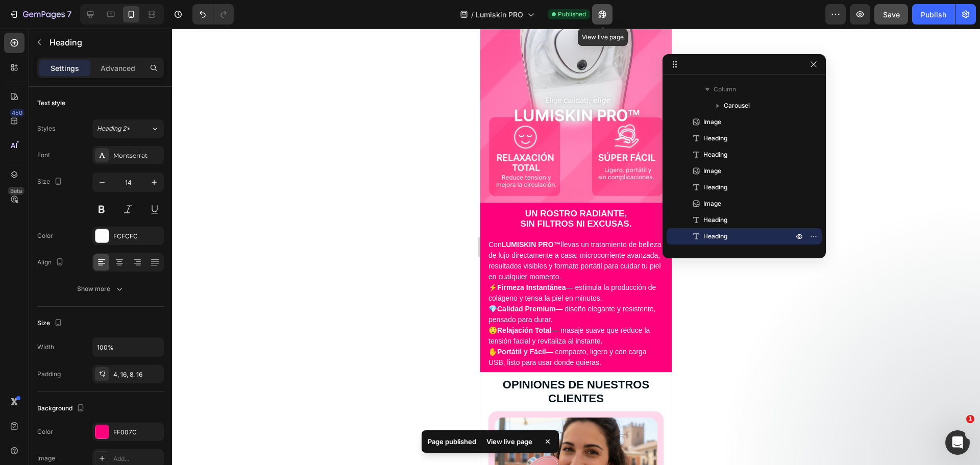
click at [606, 16] on icon "button" at bounding box center [603, 15] width 8 height 8
